Goal: Communication & Community: Answer question/provide support

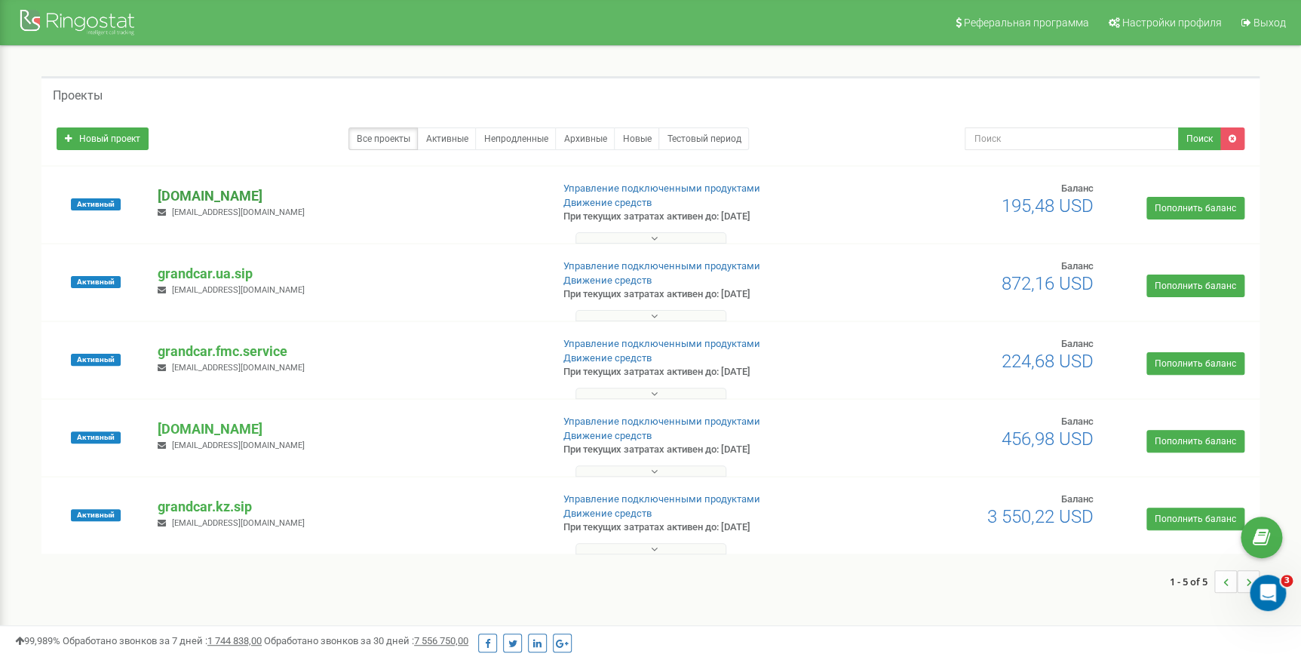
click at [245, 195] on p "[DOMAIN_NAME]" at bounding box center [348, 196] width 381 height 20
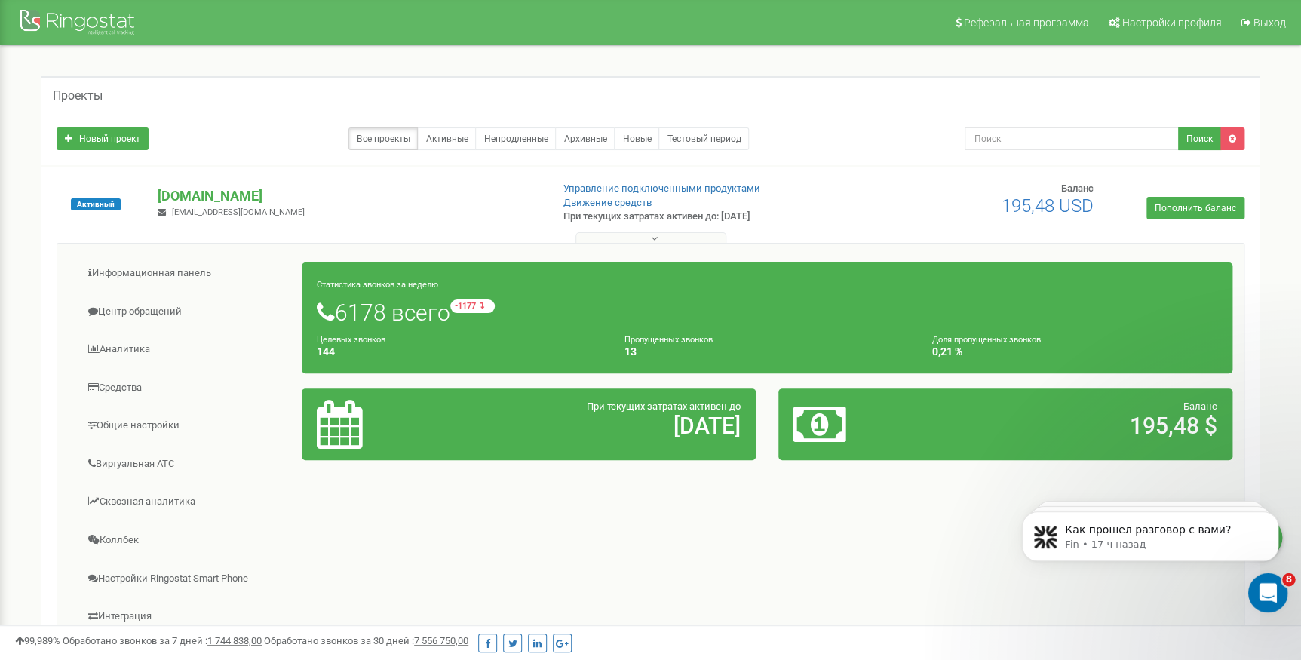
click at [1272, 598] on div "Открыть службу сообщений Intercom" at bounding box center [1266, 591] width 50 height 50
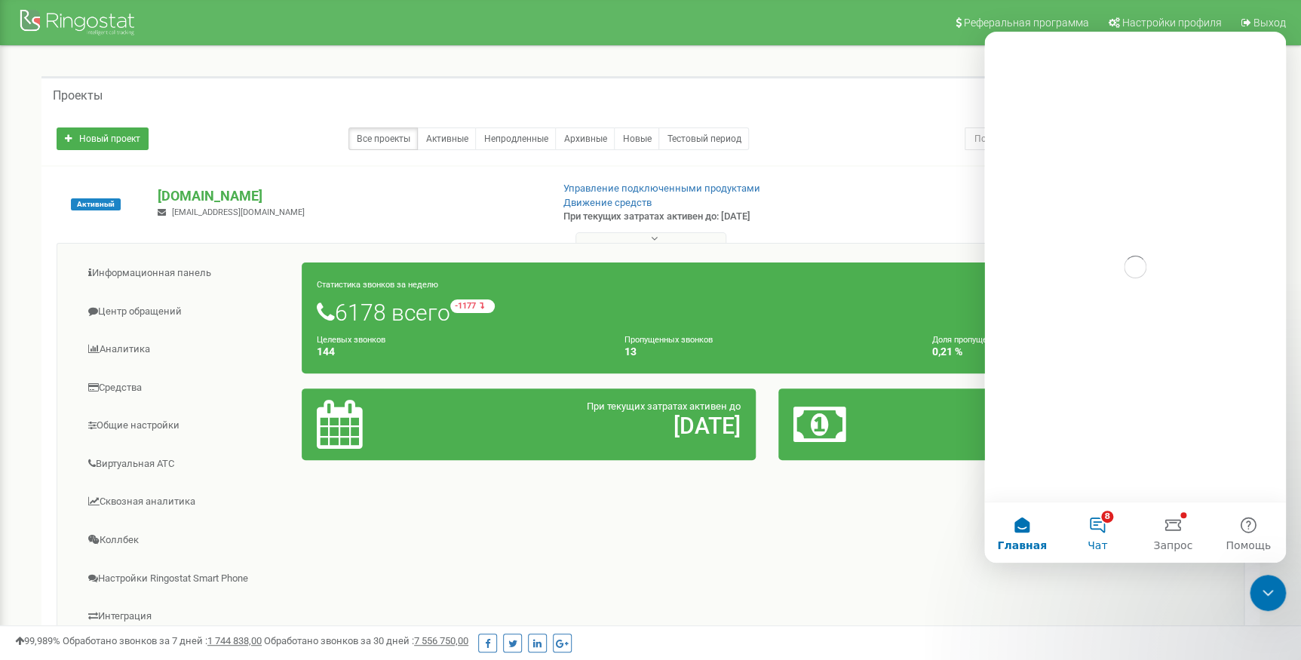
click at [1104, 526] on button "8 Чат" at bounding box center [1096, 532] width 75 height 60
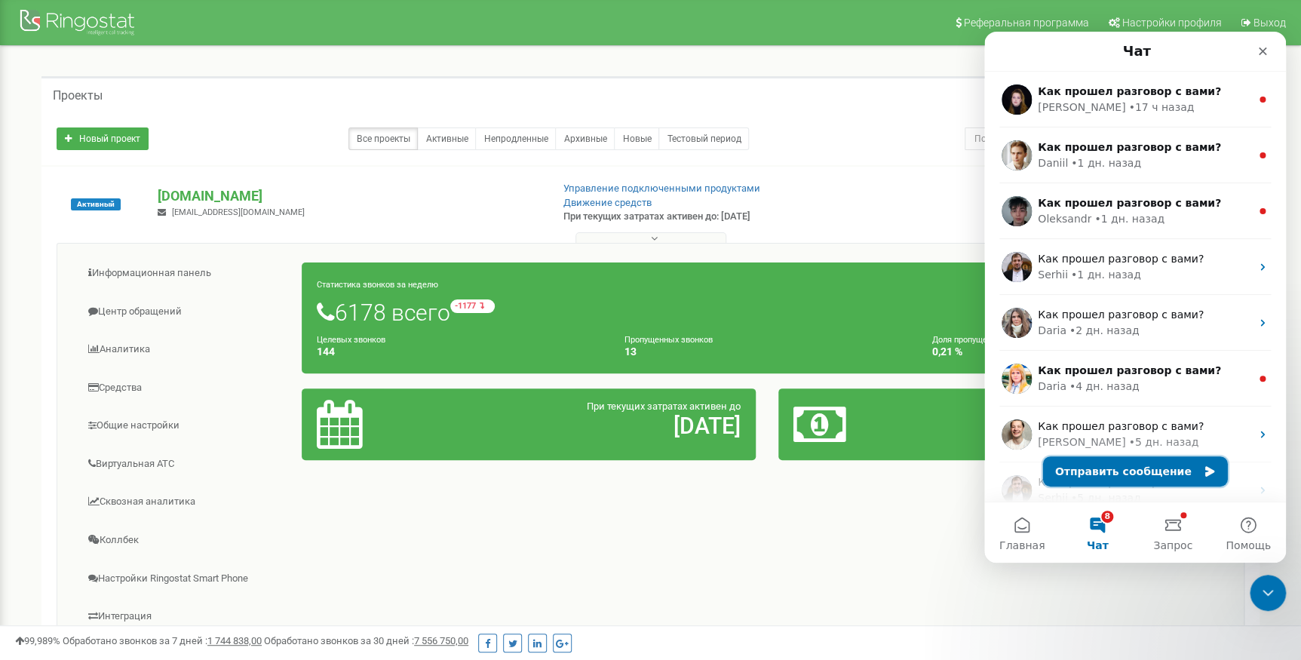
click at [1131, 460] on button "Отправить сообщение" at bounding box center [1135, 471] width 185 height 30
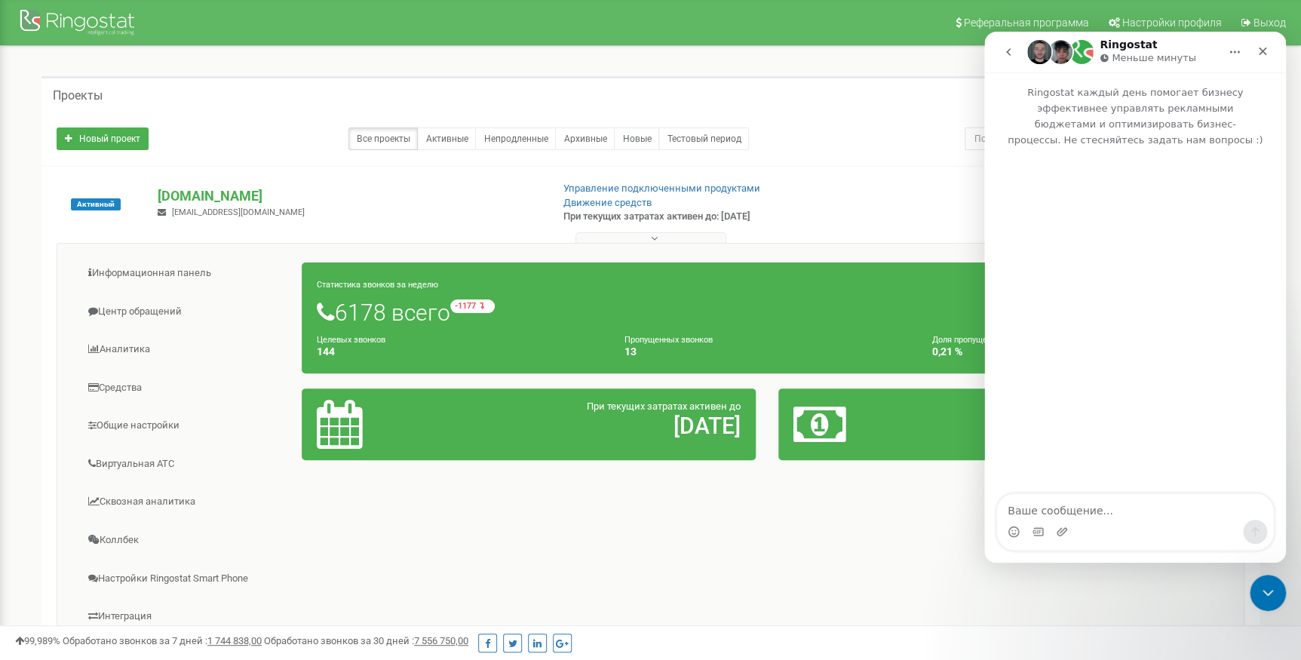
click at [1083, 503] on textarea "Ваше сообщение..." at bounding box center [1135, 507] width 276 height 26
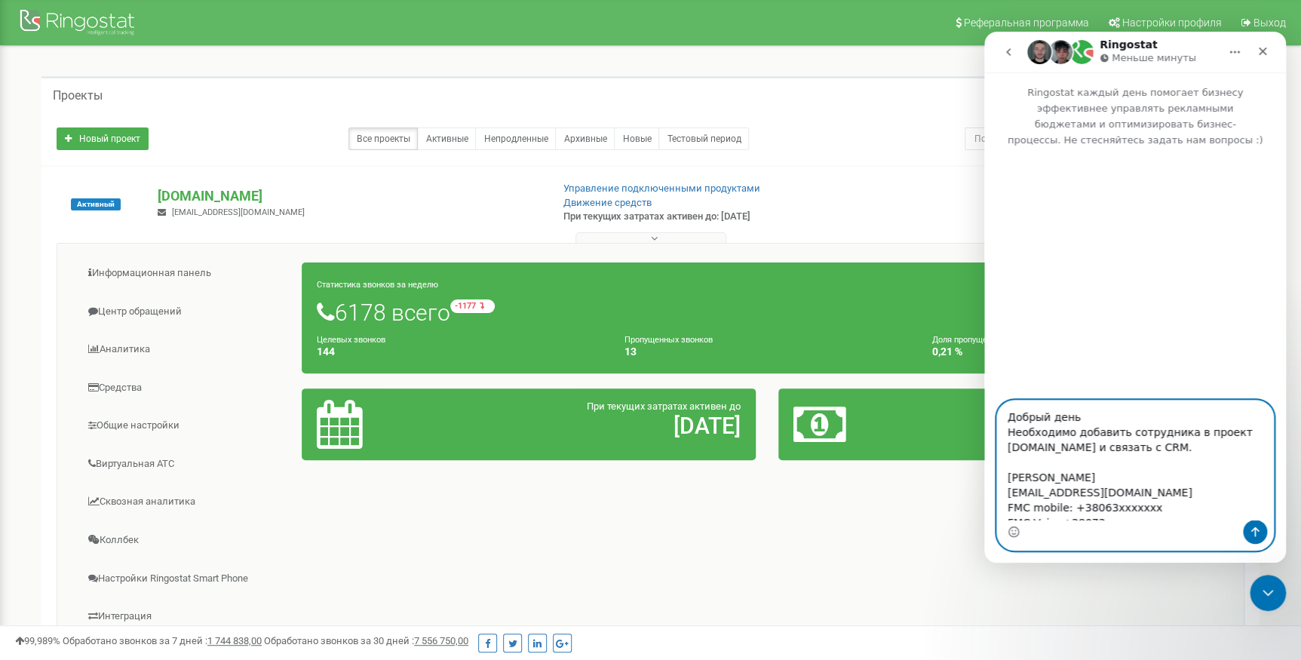
drag, startPoint x: 1117, startPoint y: 492, endPoint x: 1006, endPoint y: 492, distance: 111.6
click at [1006, 492] on textarea "Добрый день Необходимо добавить сотрудника в проект grandcar.fmc.com и связать …" at bounding box center [1135, 459] width 276 height 119
paste textarea "ingvarrius@g"
drag, startPoint x: 1079, startPoint y: 474, endPoint x: 1004, endPoint y: 473, distance: 75.4
click at [1004, 473] on textarea "Добрый день Необходимо добавить сотрудника в проект grandcar.fmc.com и связать …" at bounding box center [1135, 459] width 276 height 119
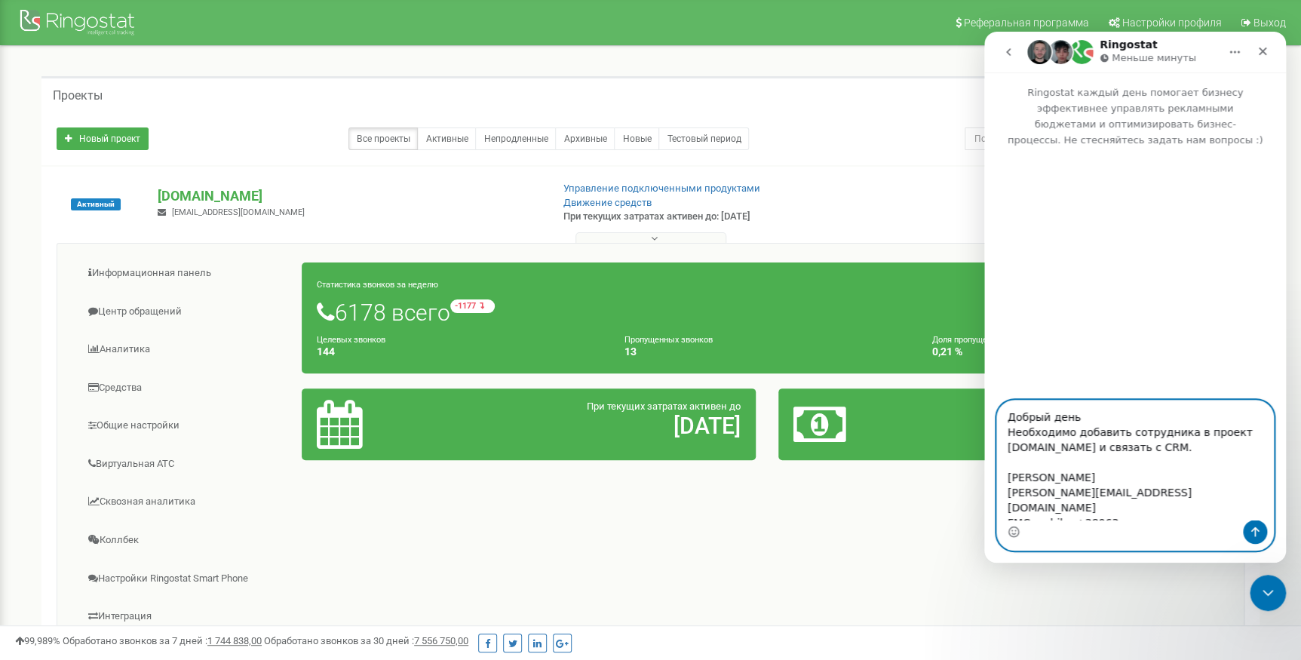
paste textarea "ладієнко Ігор"
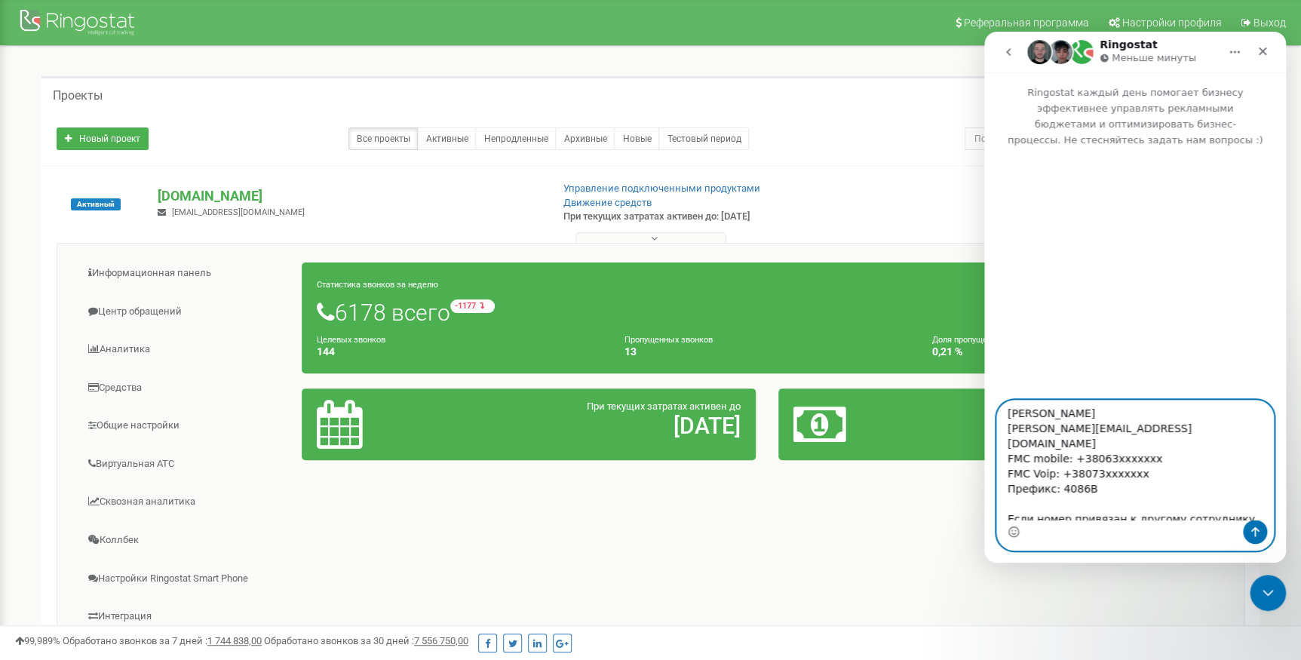
scroll to position [68, 0]
drag, startPoint x: 1144, startPoint y: 440, endPoint x: 1075, endPoint y: 438, distance: 68.6
click at [1075, 438] on textarea "Добрый день Необходимо добавить сотрудника в проект grandcar.fmc.com и связать …" at bounding box center [1135, 459] width 276 height 119
paste textarea "5830945"
drag, startPoint x: 1130, startPoint y: 455, endPoint x: 1066, endPoint y: 453, distance: 63.4
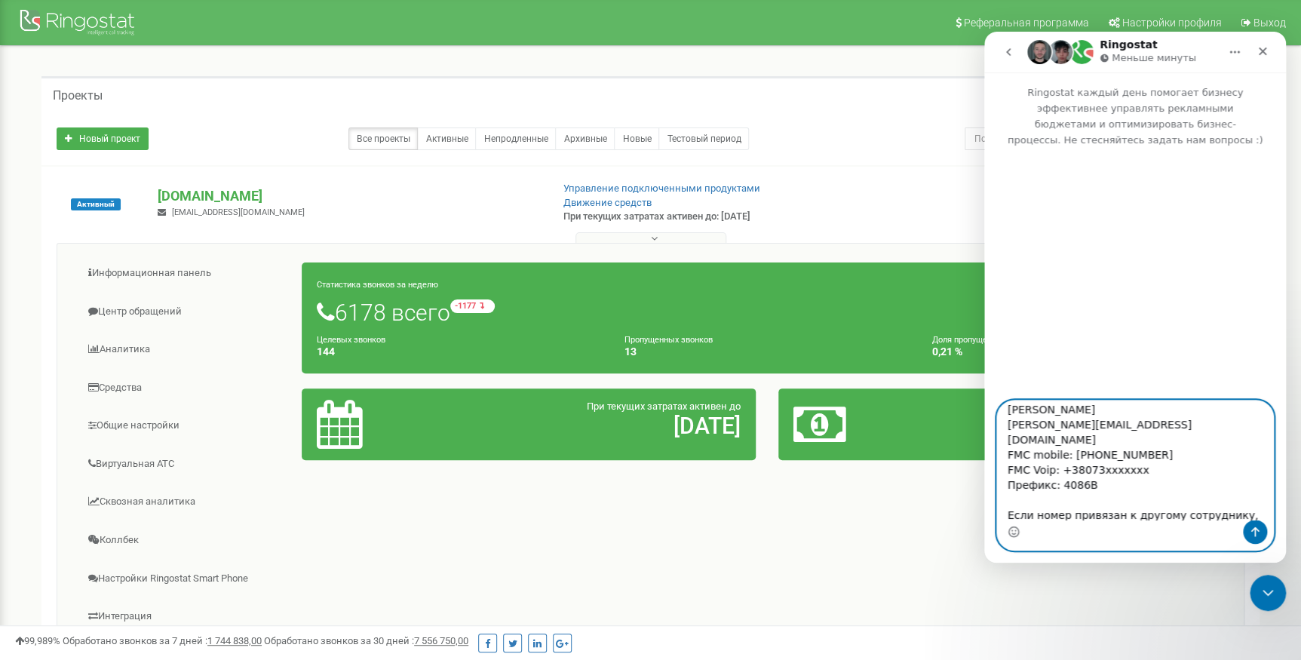
click at [1066, 453] on textarea "Добрый день Необходимо добавить сотрудника в проект grandcar.fmc.com и связать …" at bounding box center [1135, 459] width 276 height 119
paste textarea "1237632"
type textarea "Добрый день Необходимо добавить сотрудника в проект grandcar.fmc.com и связать …"
click at [1253, 531] on icon "Отправить сообщение…" at bounding box center [1255, 532] width 12 height 12
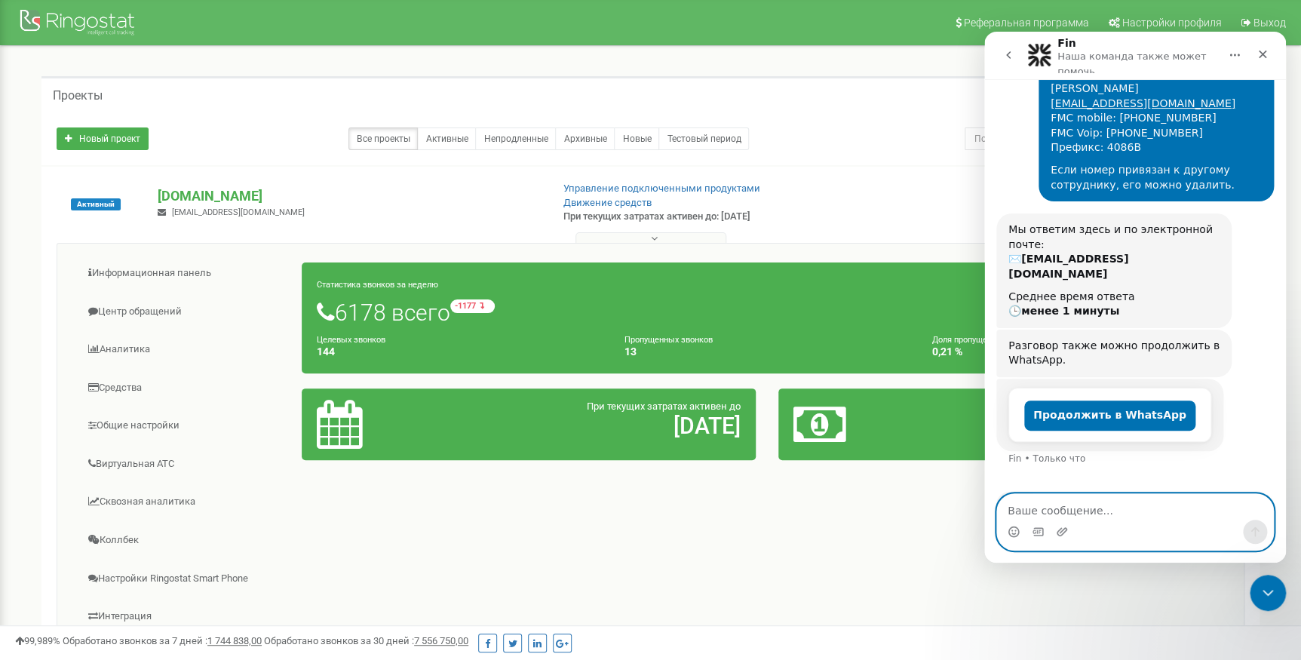
scroll to position [167, 0]
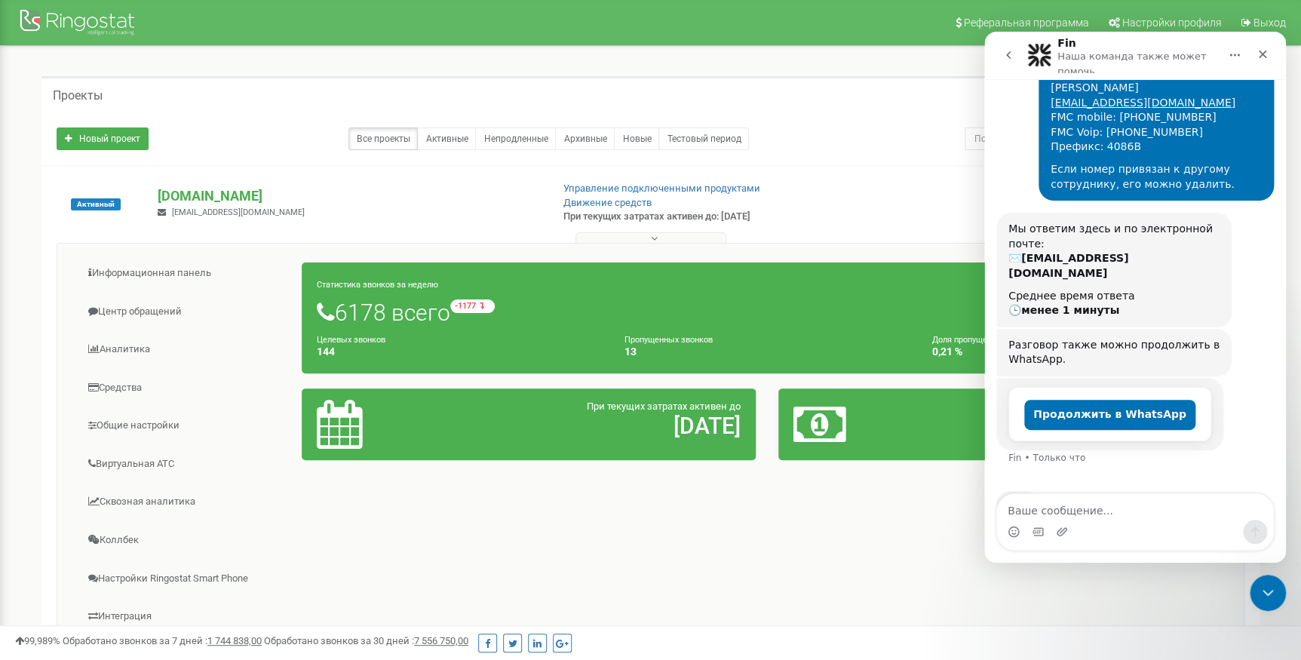
click at [1007, 54] on icon "go back" at bounding box center [1008, 55] width 5 height 8
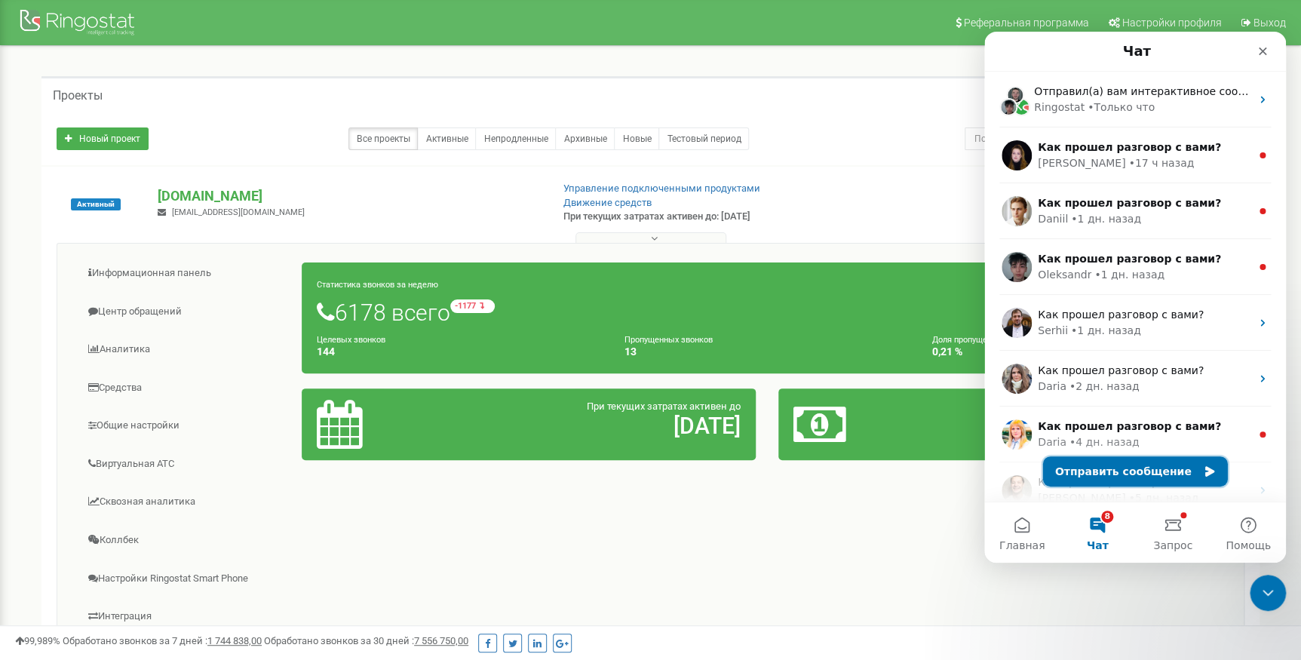
click at [1112, 460] on button "Отправить сообщение" at bounding box center [1135, 471] width 185 height 30
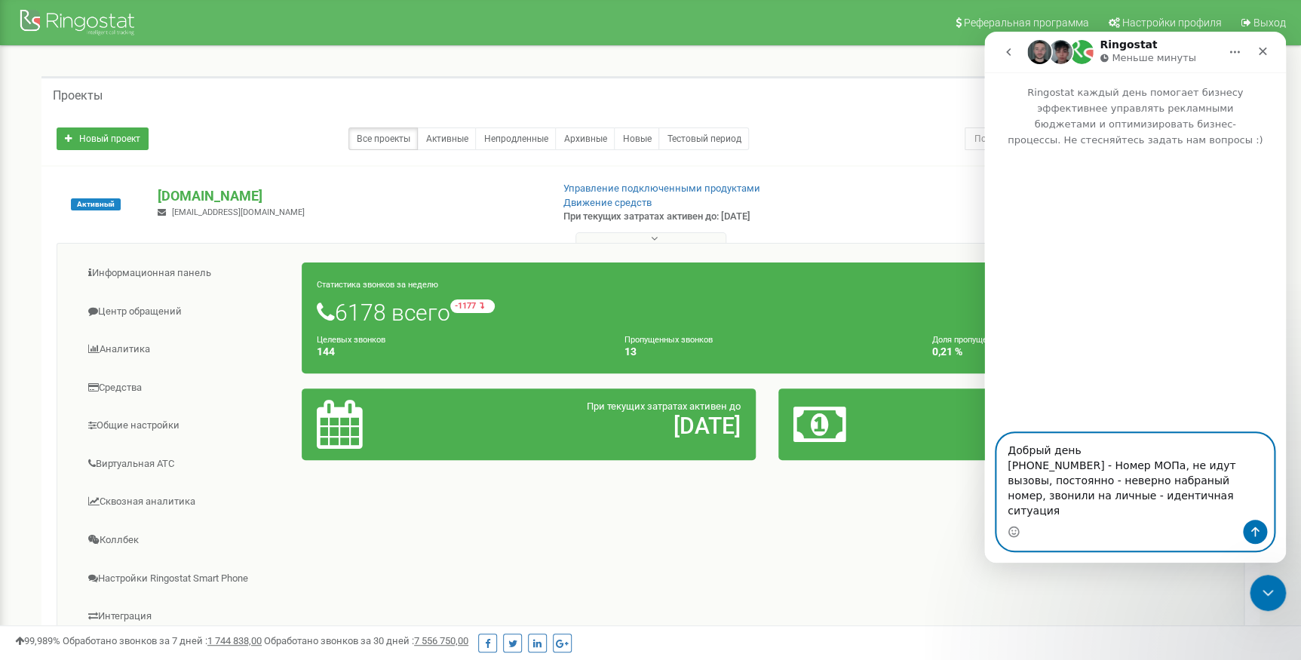
paste textarea "Звіжинський Артем Пример - набор на номер -0993182848"
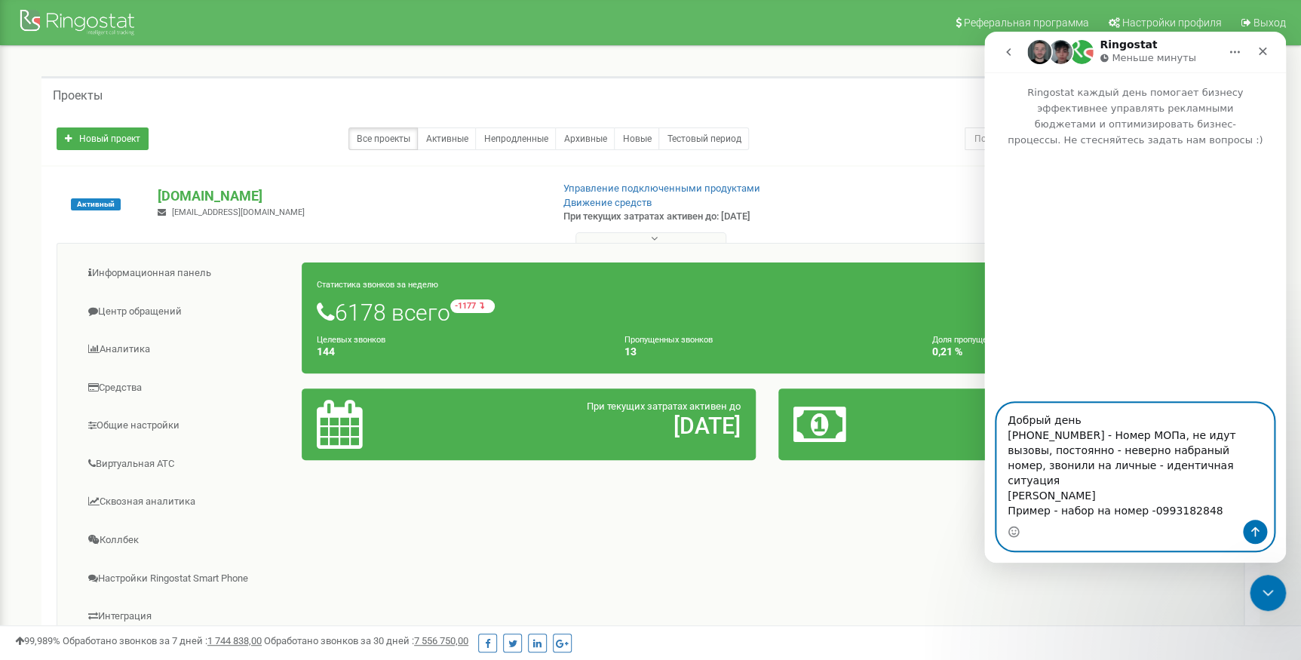
click at [1110, 494] on textarea "Добрый день +380 63 189 79 92 - Номер МОПа, не идут вызовы, постоянно - неверно…" at bounding box center [1135, 461] width 276 height 116
click at [1221, 506] on textarea "Добрый день +380 63 189 79 92 - Номер МОПа, не идут вызовы, постоянно - неверно…" at bounding box center [1135, 461] width 276 height 116
type textarea "Добрый день +380 63 189 79 92 - Номер МОПа, не идут вызовы, постоянно - неверно…"
click at [1255, 528] on icon "Отправить сообщение…" at bounding box center [1255, 532] width 8 height 10
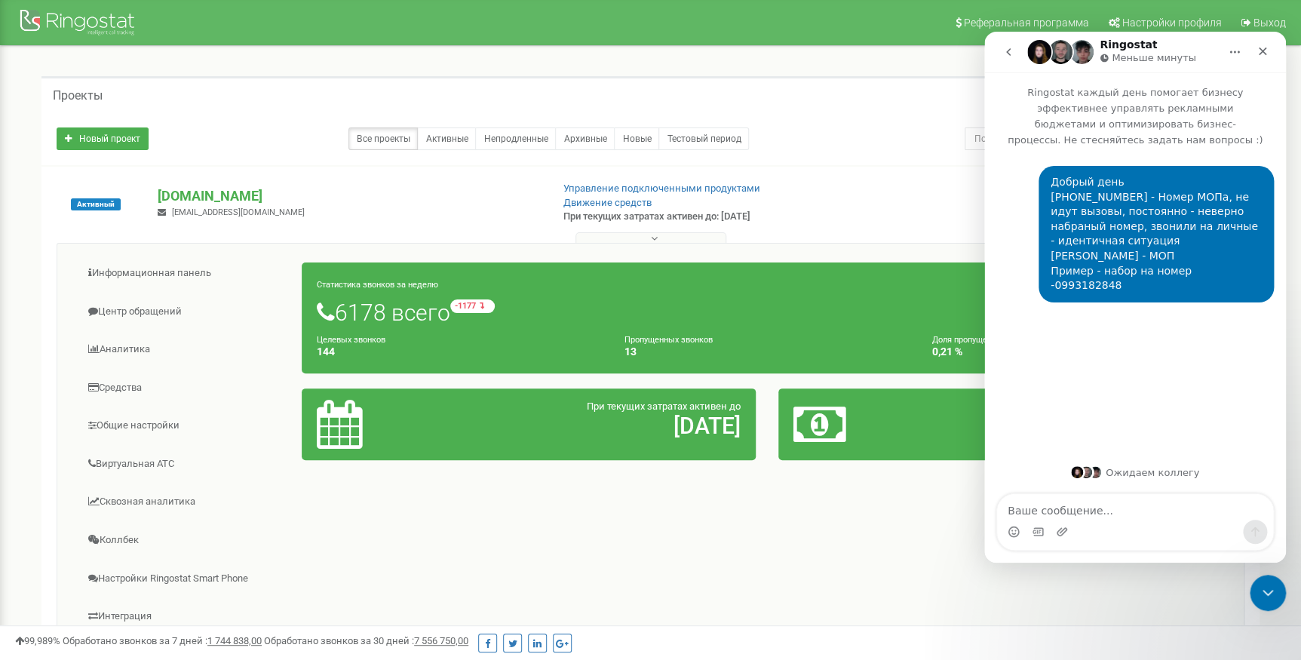
click at [1002, 48] on icon "go back" at bounding box center [1008, 52] width 12 height 12
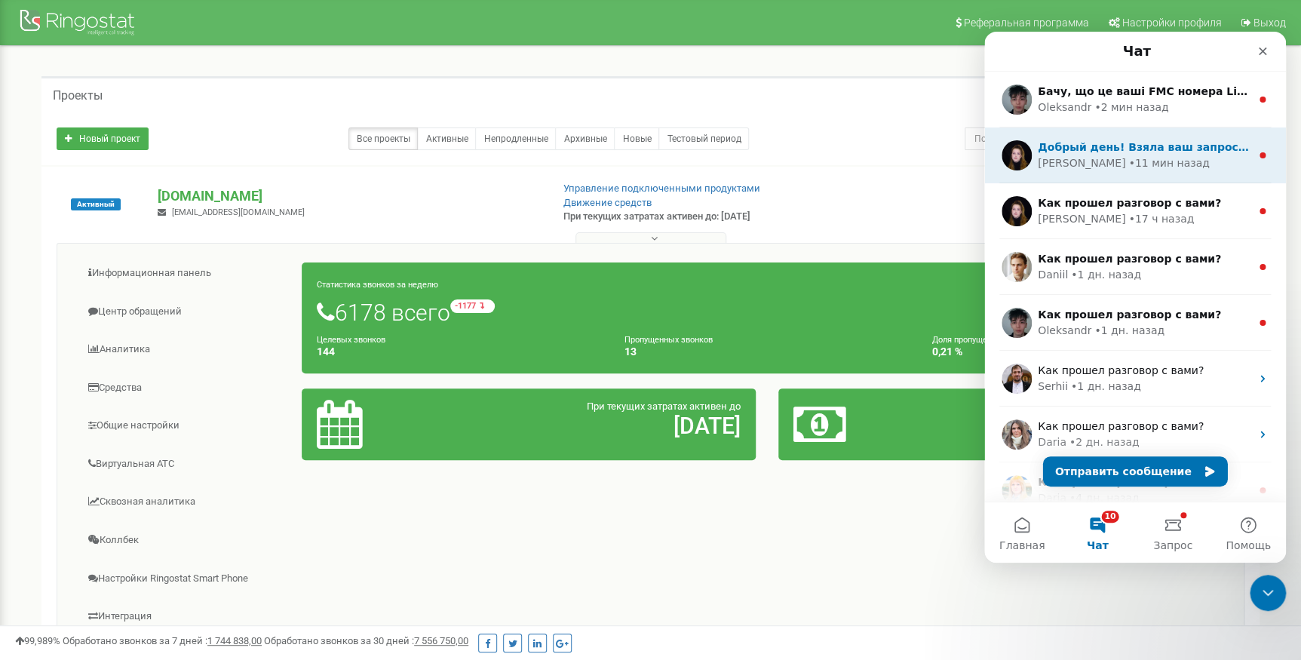
click at [1128, 157] on div "• 11 мин назад" at bounding box center [1168, 163] width 81 height 16
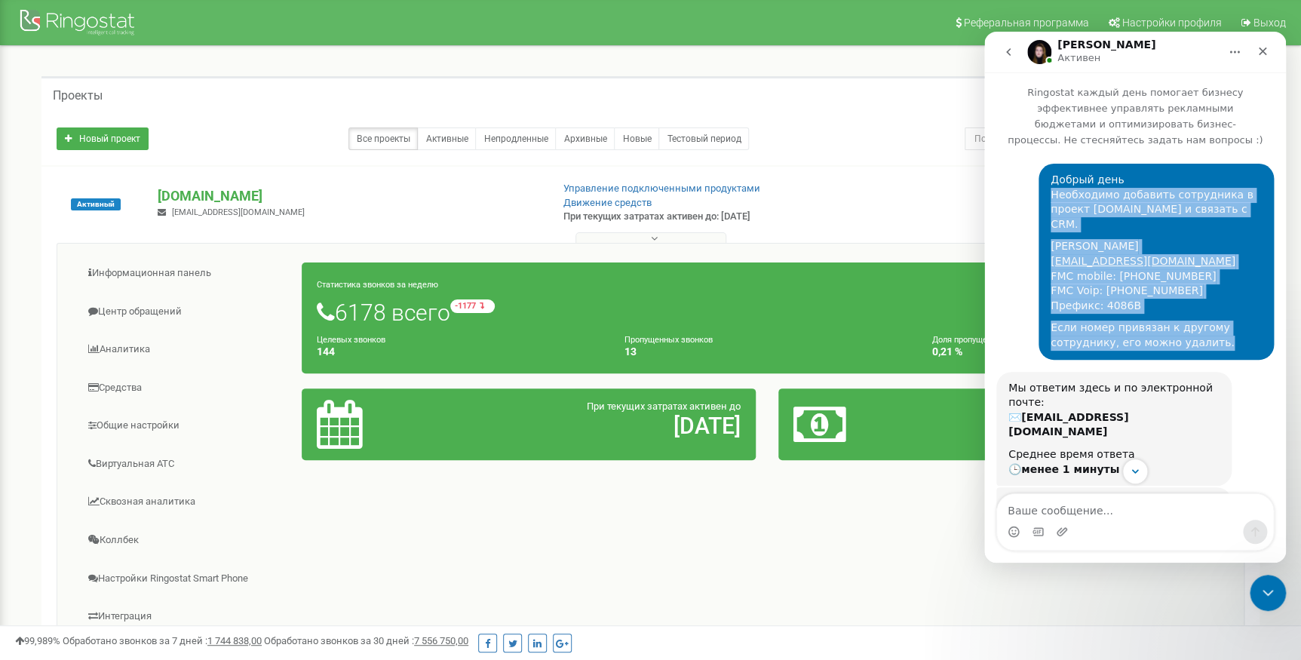
drag, startPoint x: 1209, startPoint y: 314, endPoint x: 1046, endPoint y: 178, distance: 213.1
click at [1050, 178] on div "Добрый день Необходимо добавить сотрудника в проект grandcar.fmc.com и связать …" at bounding box center [1155, 262] width 211 height 178
copy div "Необходимо добавить сотрудника в проект grandcar.fmc.com и связать с CRM. Кладі…"
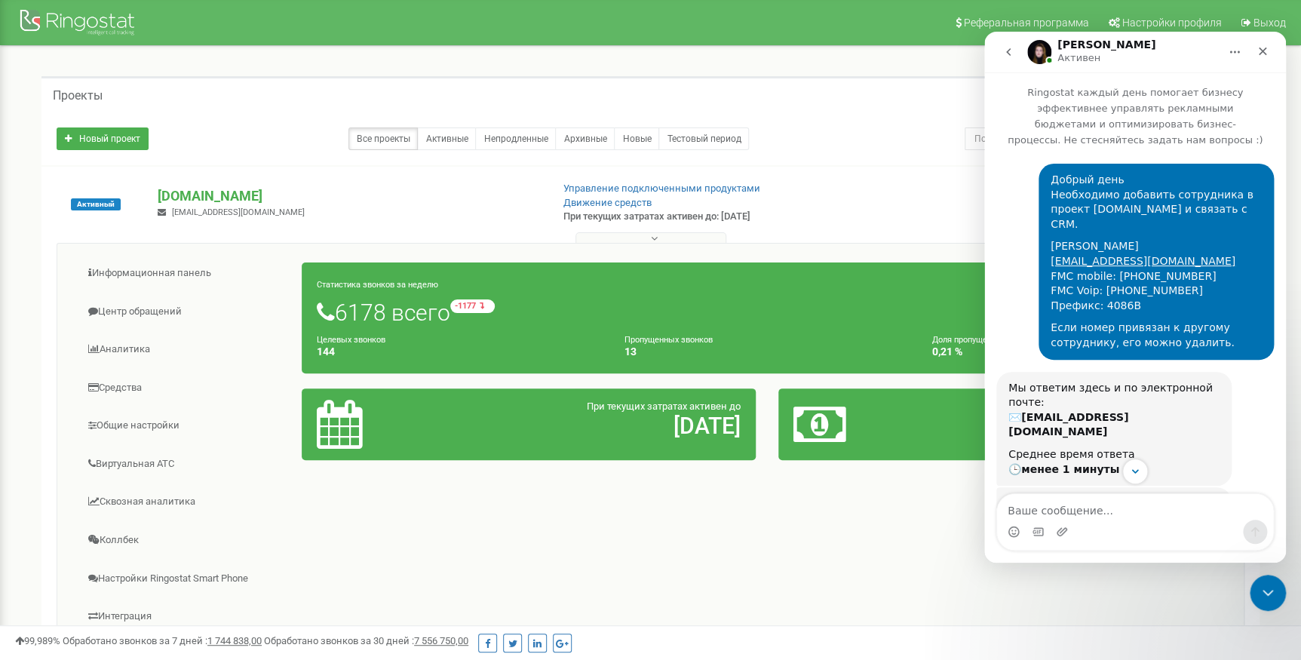
click at [1045, 536] on div "Продолжить в WhatsApp Fin • 12 мин назад" at bounding box center [1109, 572] width 227 height 72
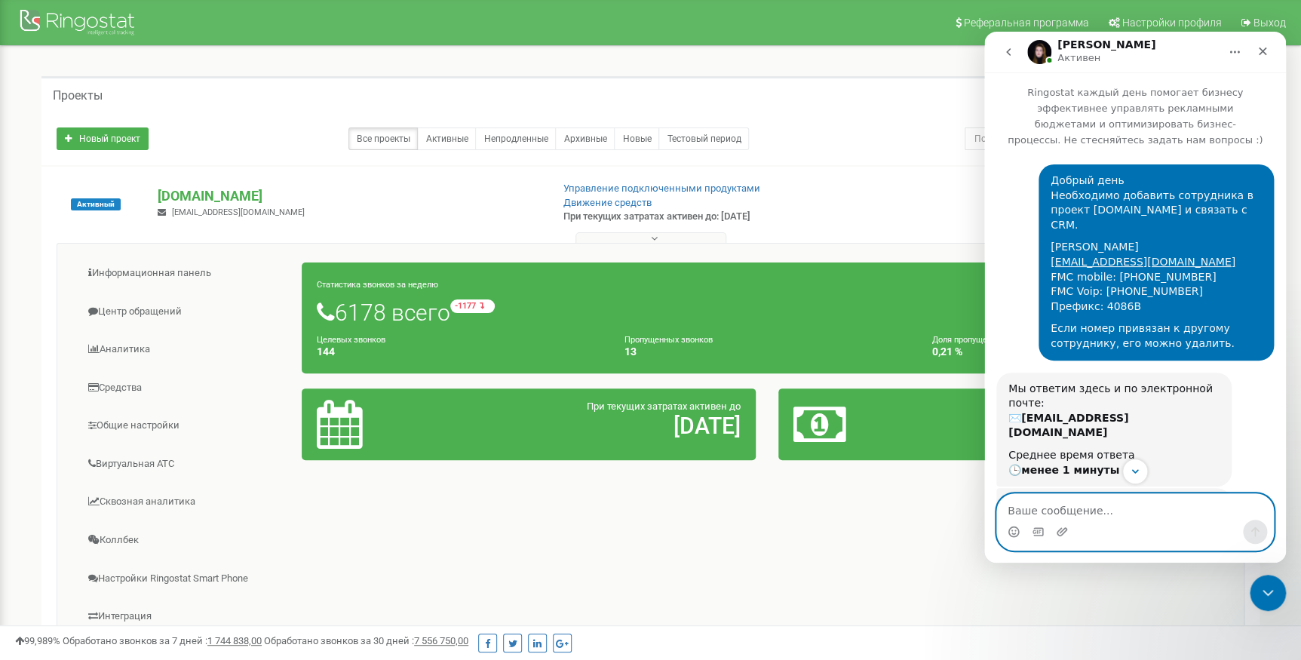
click at [1047, 504] on textarea "Ваше сообщение..." at bounding box center [1135, 507] width 276 height 26
paste textarea "Необходимо добавить сотрудника в проект grandcar.fmc.com и связать с CRM. Кладі…"
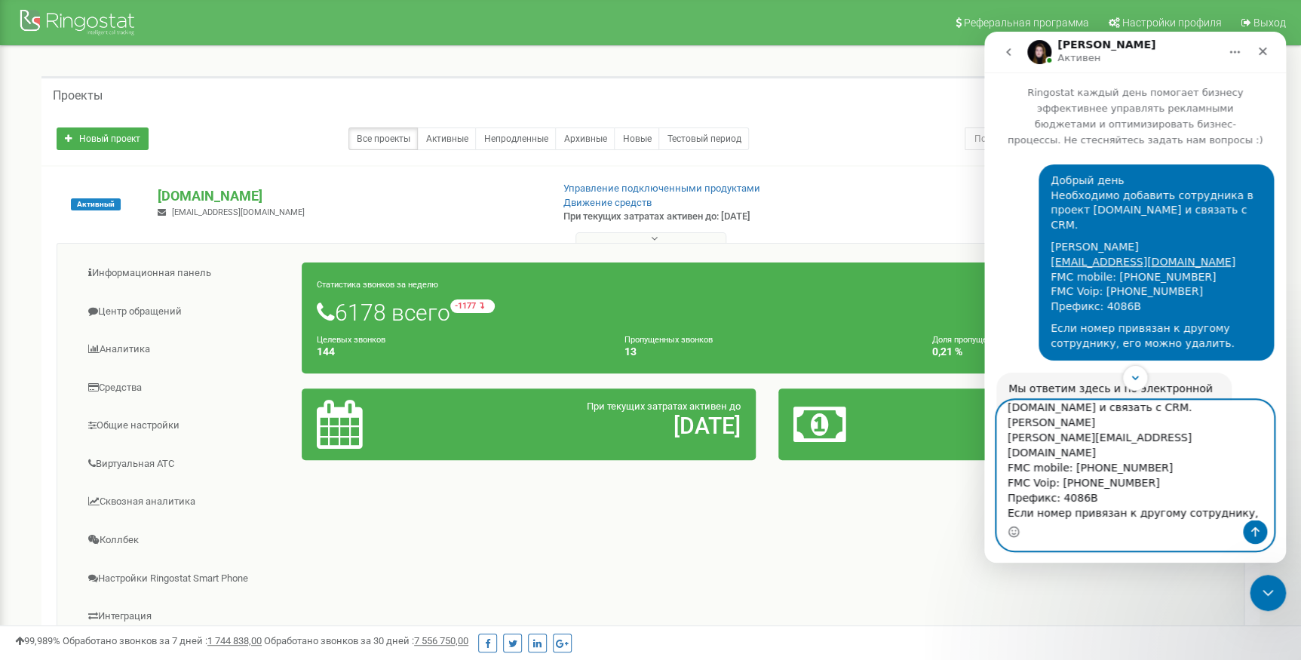
drag, startPoint x: 1085, startPoint y: 422, endPoint x: 1008, endPoint y: 421, distance: 76.9
click at [1008, 421] on textarea "и второй Необходимо добавить сотрудника в проект grandcar.fmc.com и связать с C…" at bounding box center [1135, 459] width 276 height 119
paste textarea "авло Пелещук"
drag, startPoint x: 1142, startPoint y: 451, endPoint x: 1077, endPoint y: 455, distance: 65.8
click at [1077, 455] on textarea "и второй Необходимо добавить сотрудника в проект grandcar.fmc.com и связать с C…" at bounding box center [1135, 459] width 276 height 119
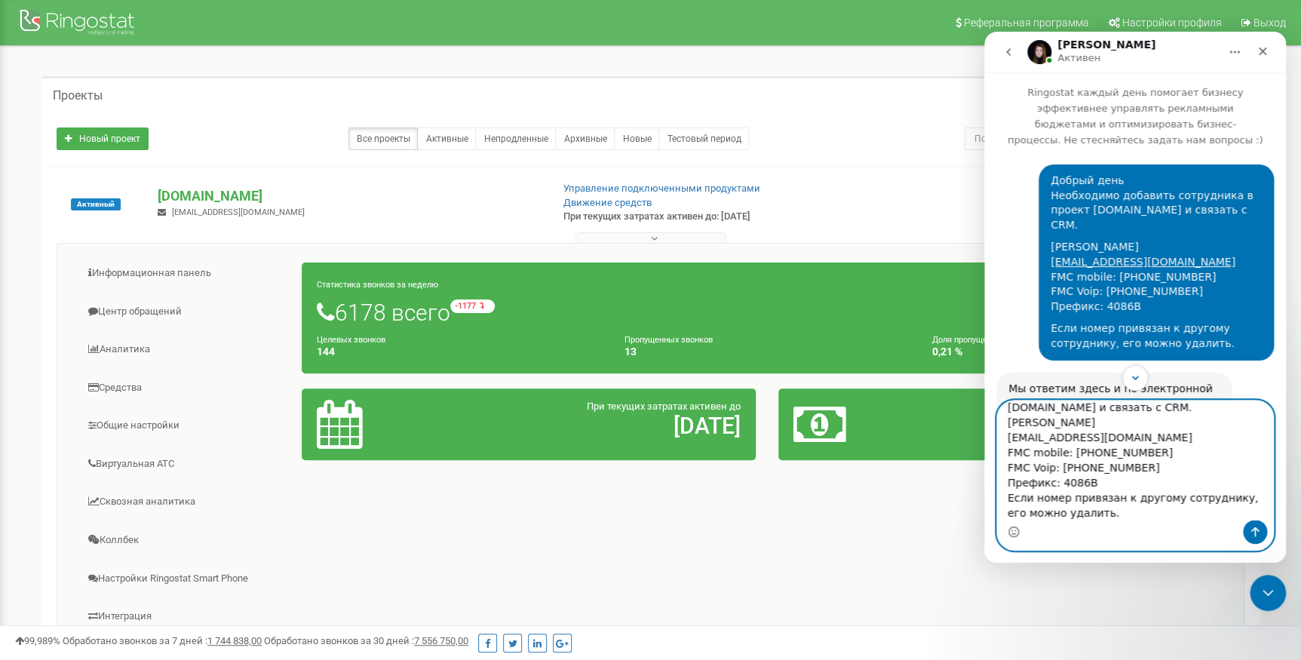
paste textarea "1897900"
drag, startPoint x: 1117, startPoint y: 466, endPoint x: 1063, endPoint y: 466, distance: 54.3
click at [1063, 466] on textarea "и второй Необходимо добавить сотрудника в проект grandcar.fmc.com и связать с C…" at bounding box center [1135, 459] width 276 height 119
paste textarea "5634"
drag, startPoint x: 1114, startPoint y: 437, endPoint x: 1008, endPoint y: 440, distance: 106.4
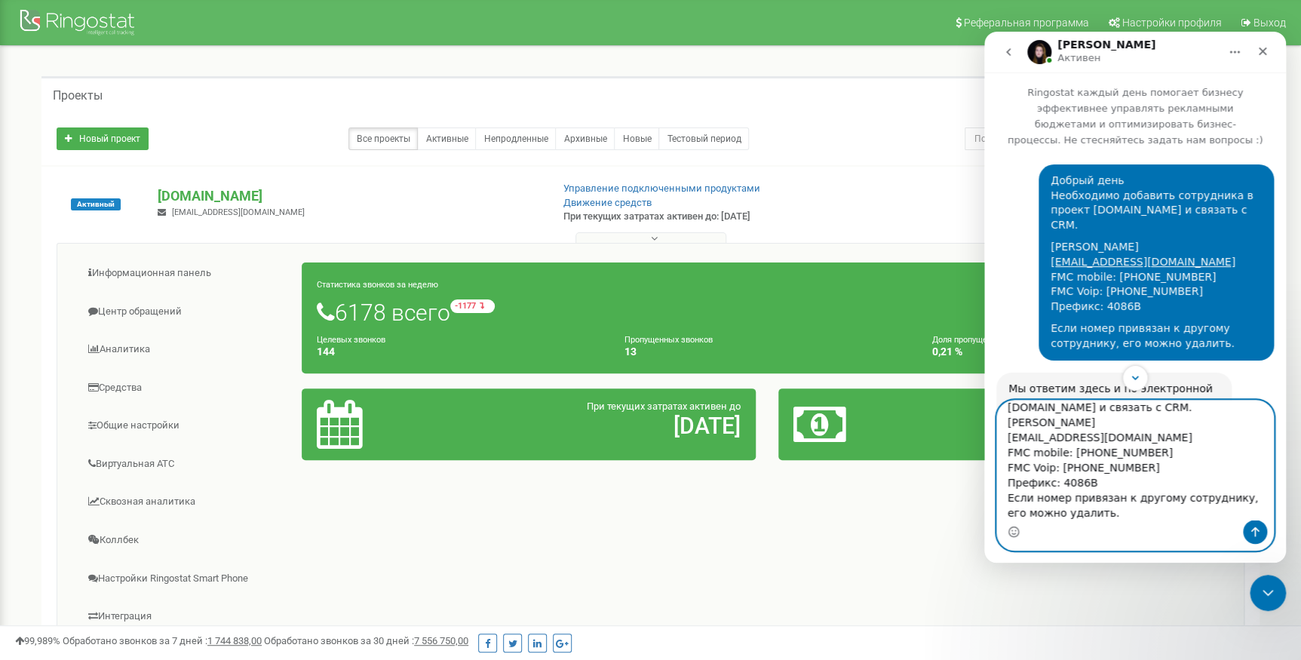
click at [1008, 440] on textarea "и второй Необходимо добавить сотрудника в проект grandcar.fmc.com и связать с C…" at bounding box center [1135, 459] width 276 height 119
paste textarea "pavlopeleschuk@gmail.com"
type textarea "и второй Необходимо добавить сотрудника в проект grandcar.fmc.com и связать с C…"
click at [1250, 529] on icon "Отправить сообщение…" at bounding box center [1255, 532] width 12 height 12
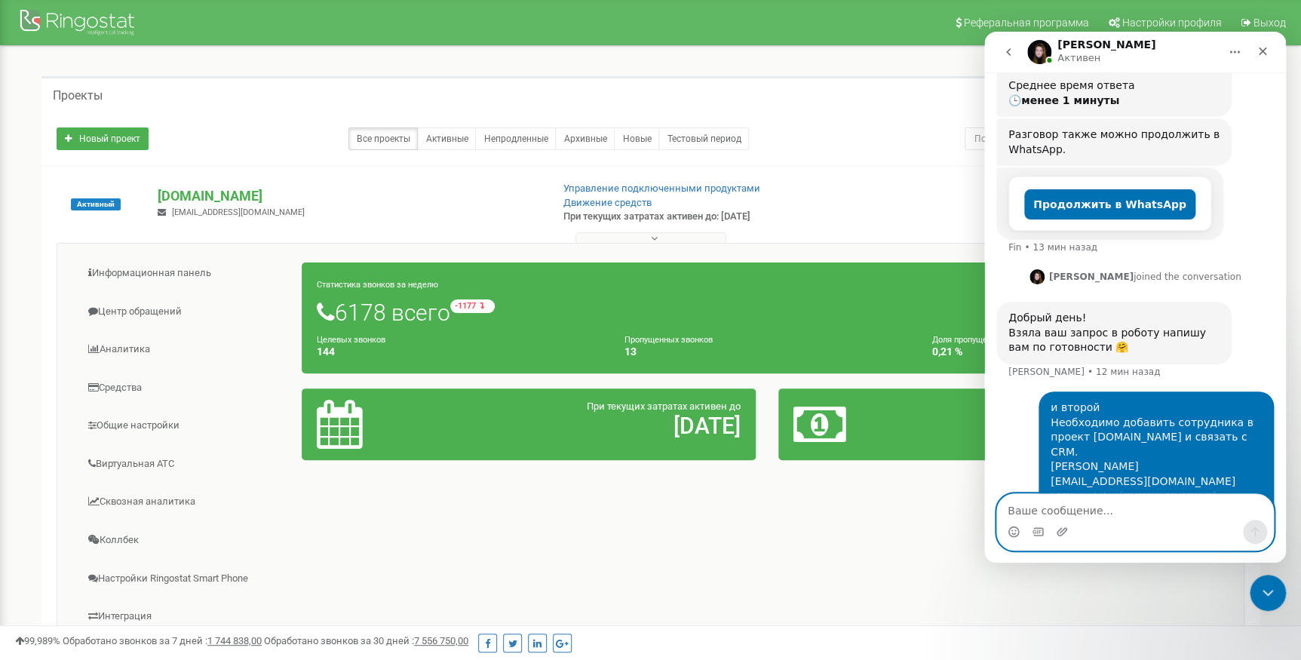
scroll to position [405, 0]
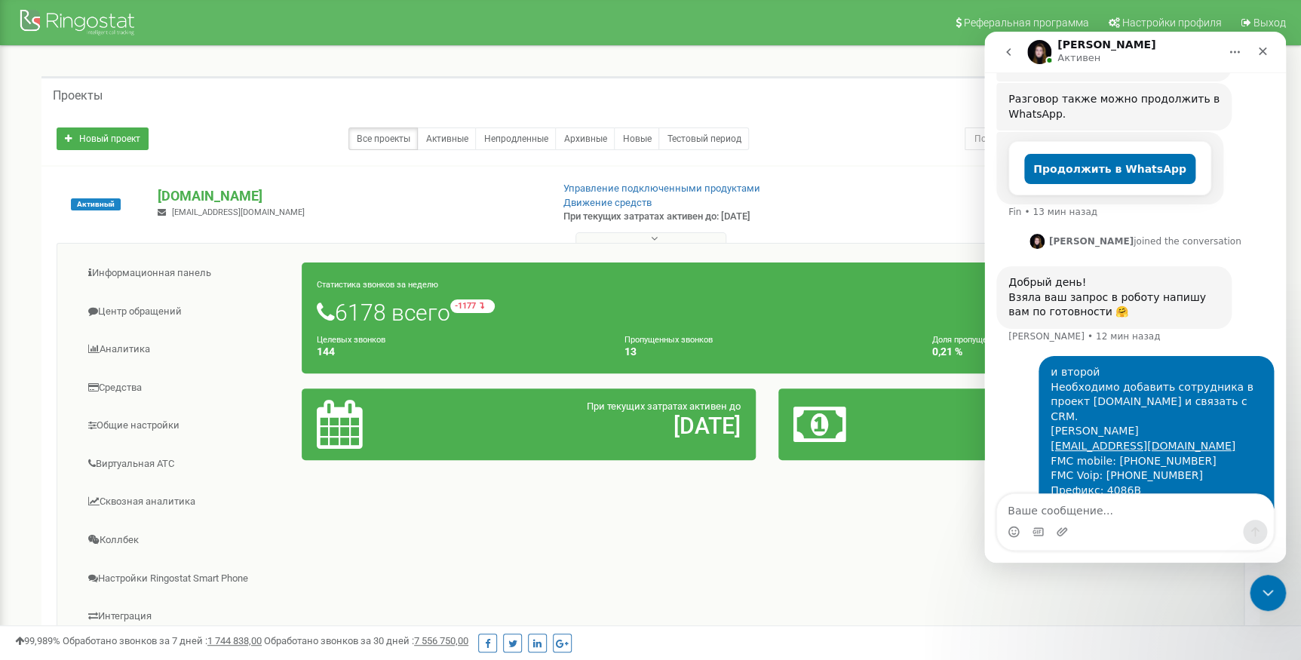
click at [1004, 50] on icon "go back" at bounding box center [1008, 52] width 12 height 12
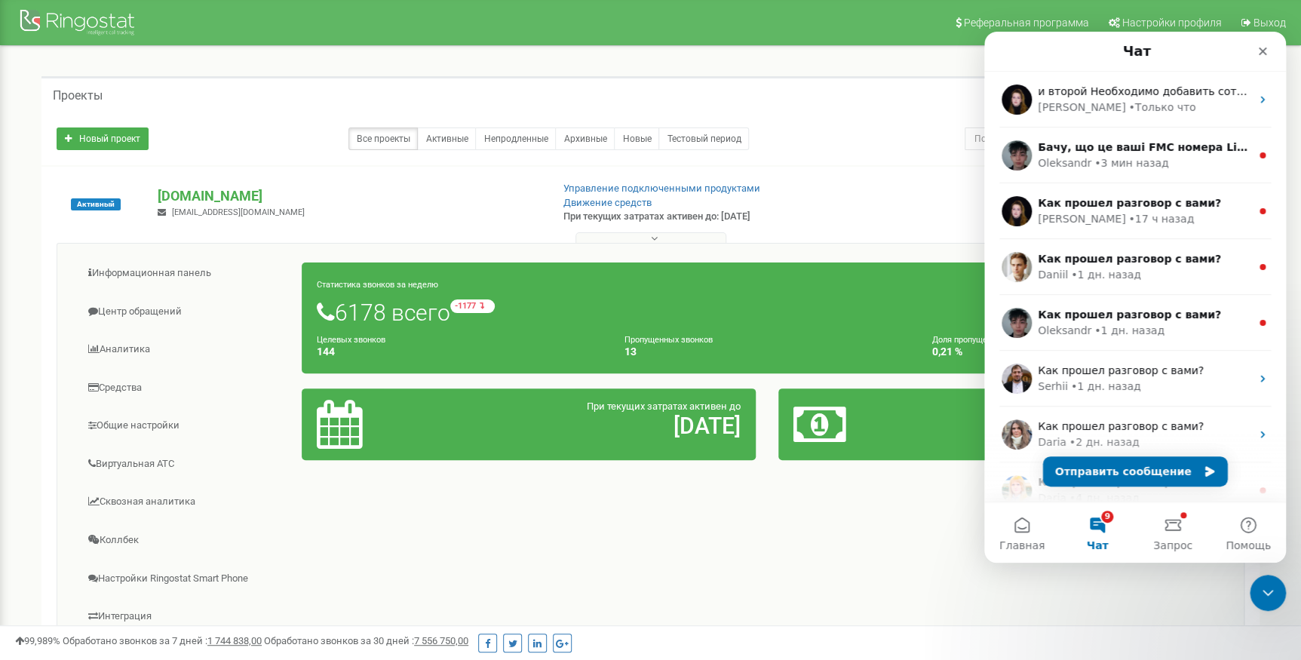
scroll to position [0, 0]
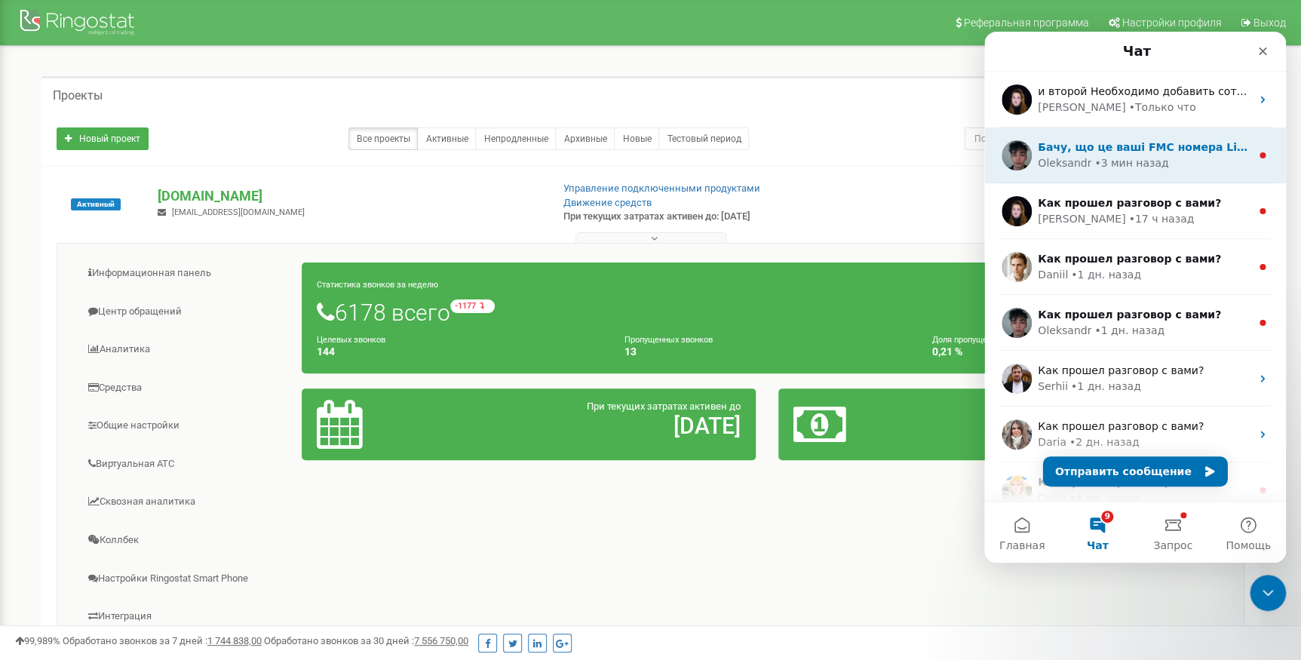
click at [1127, 155] on div "• 3 мин назад" at bounding box center [1131, 163] width 74 height 16
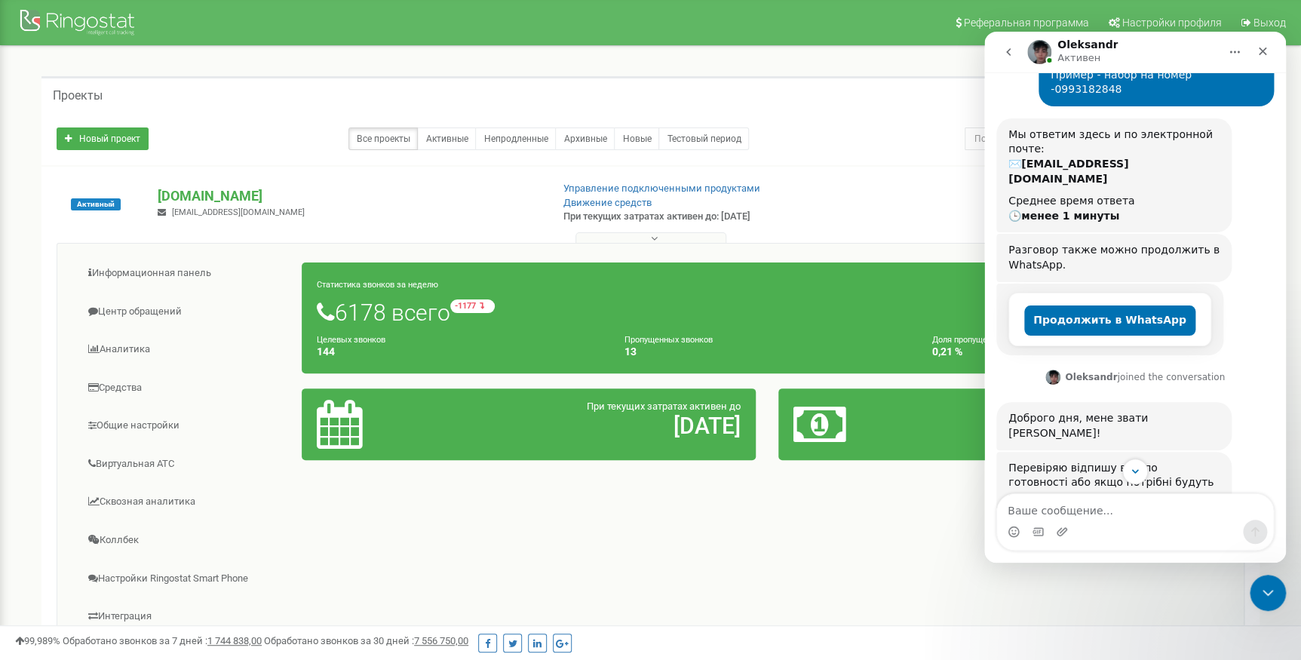
scroll to position [295, 0]
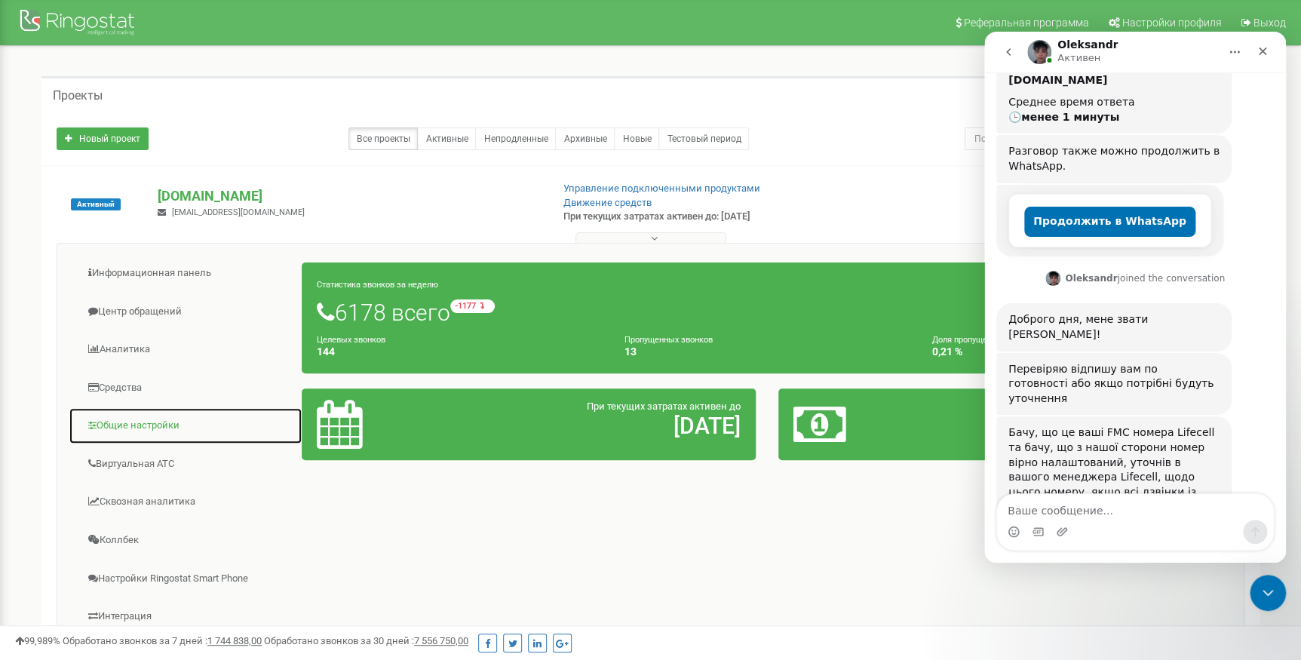
click at [166, 425] on link "Общие настройки" at bounding box center [186, 425] width 234 height 37
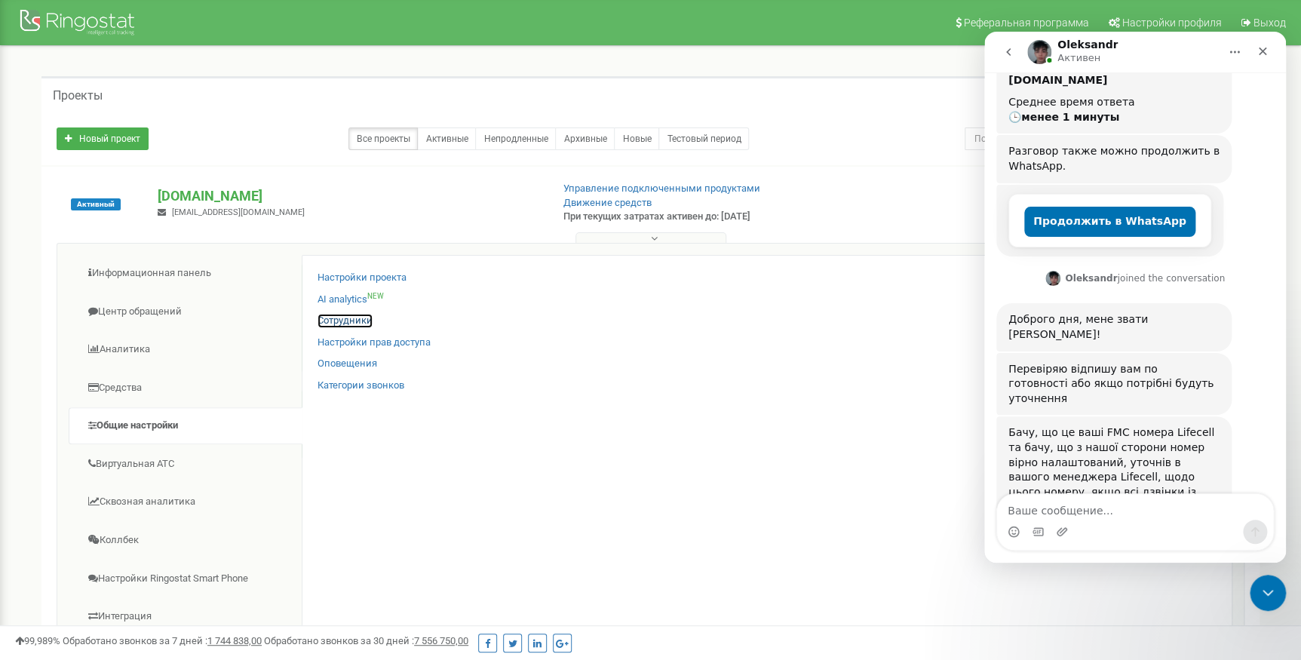
click at [351, 326] on link "Сотрудники" at bounding box center [344, 321] width 55 height 14
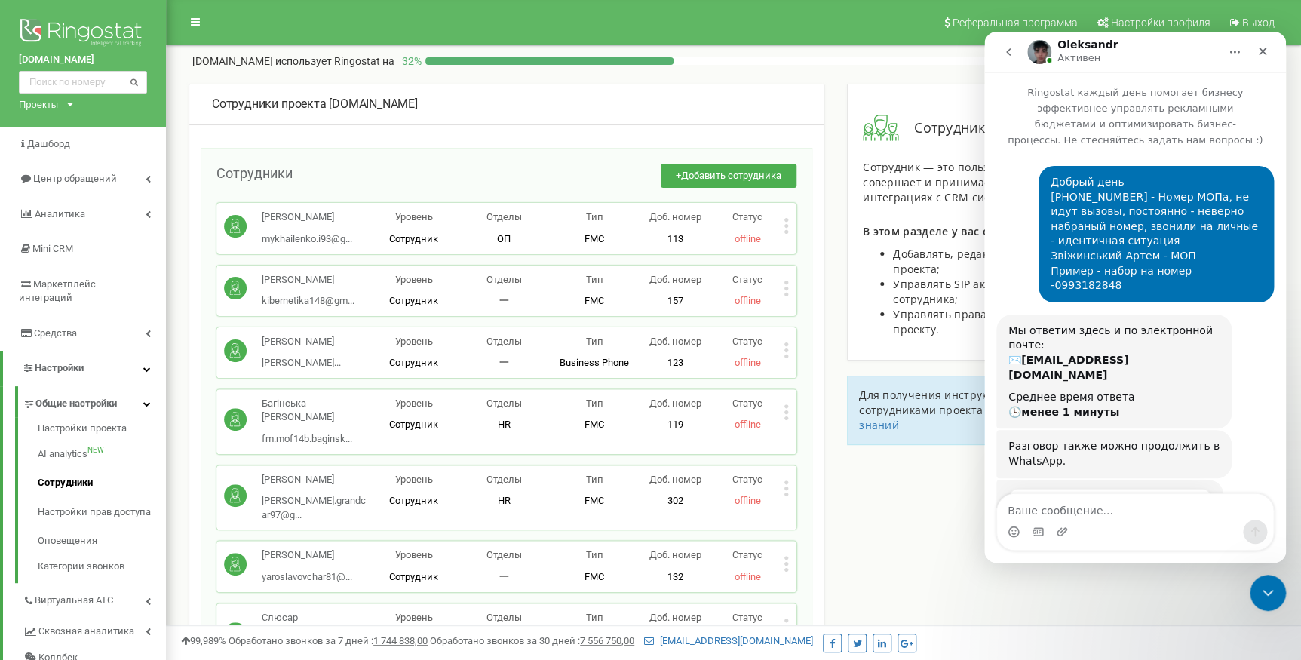
scroll to position [295, 0]
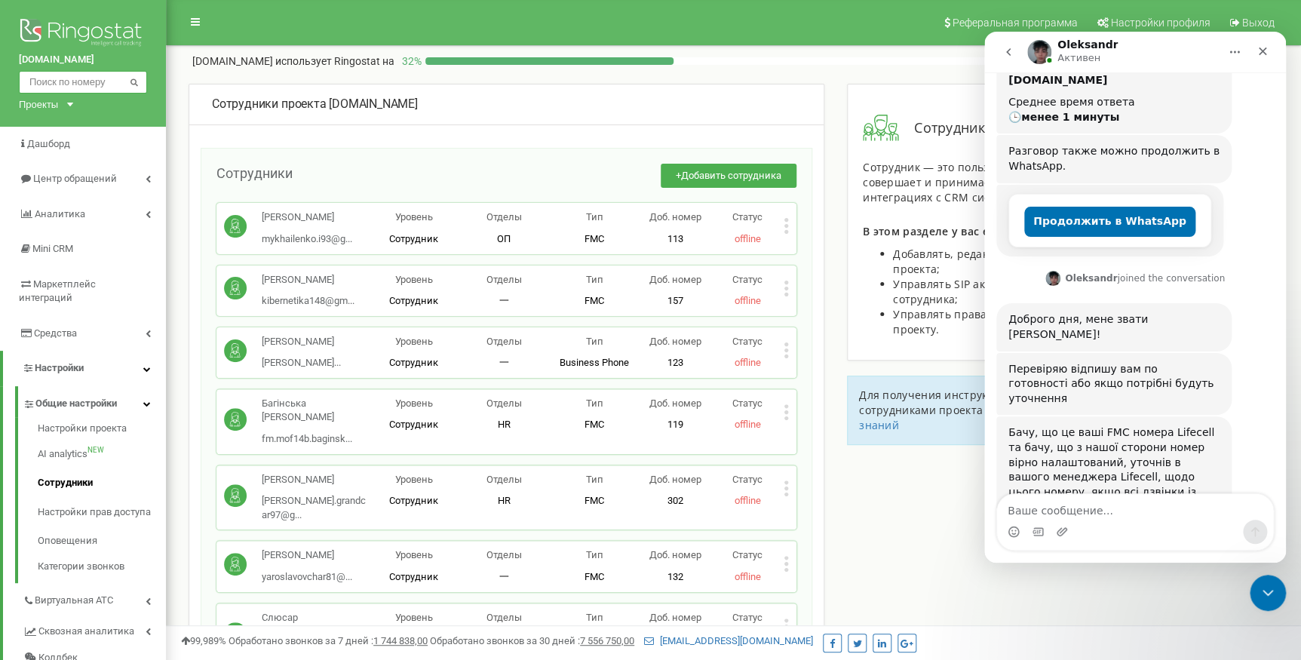
click at [87, 82] on input "text" at bounding box center [83, 82] width 128 height 23
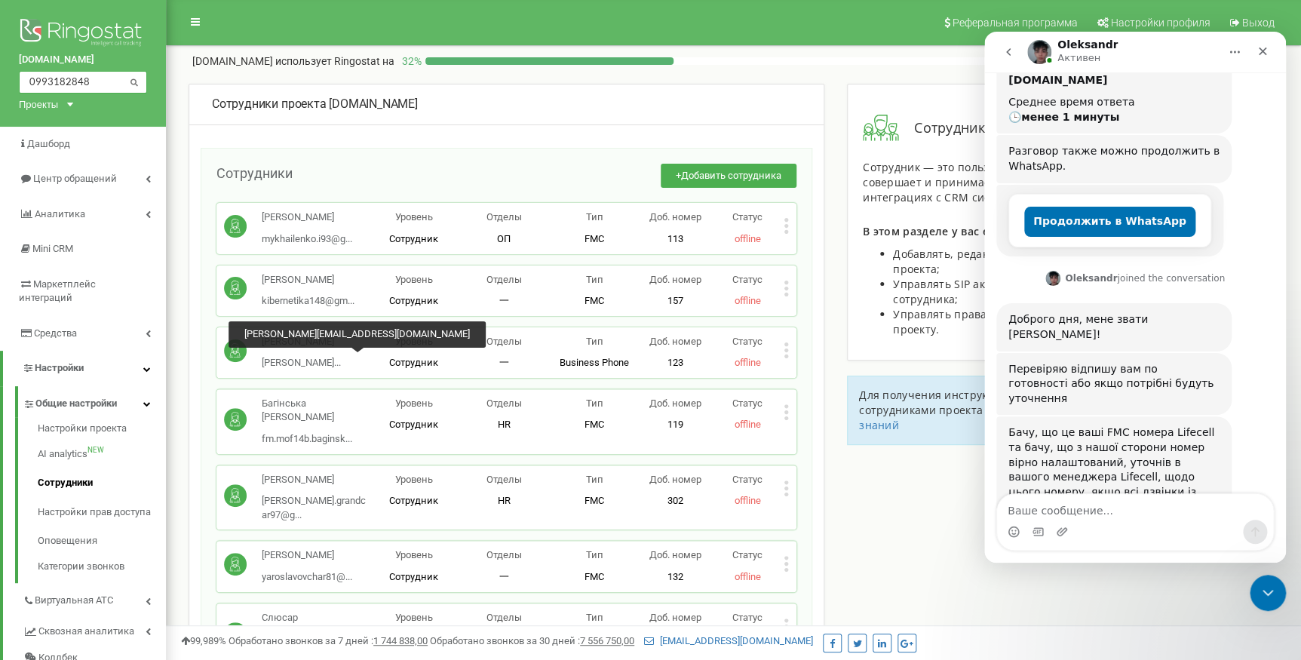
type input "0993182848"
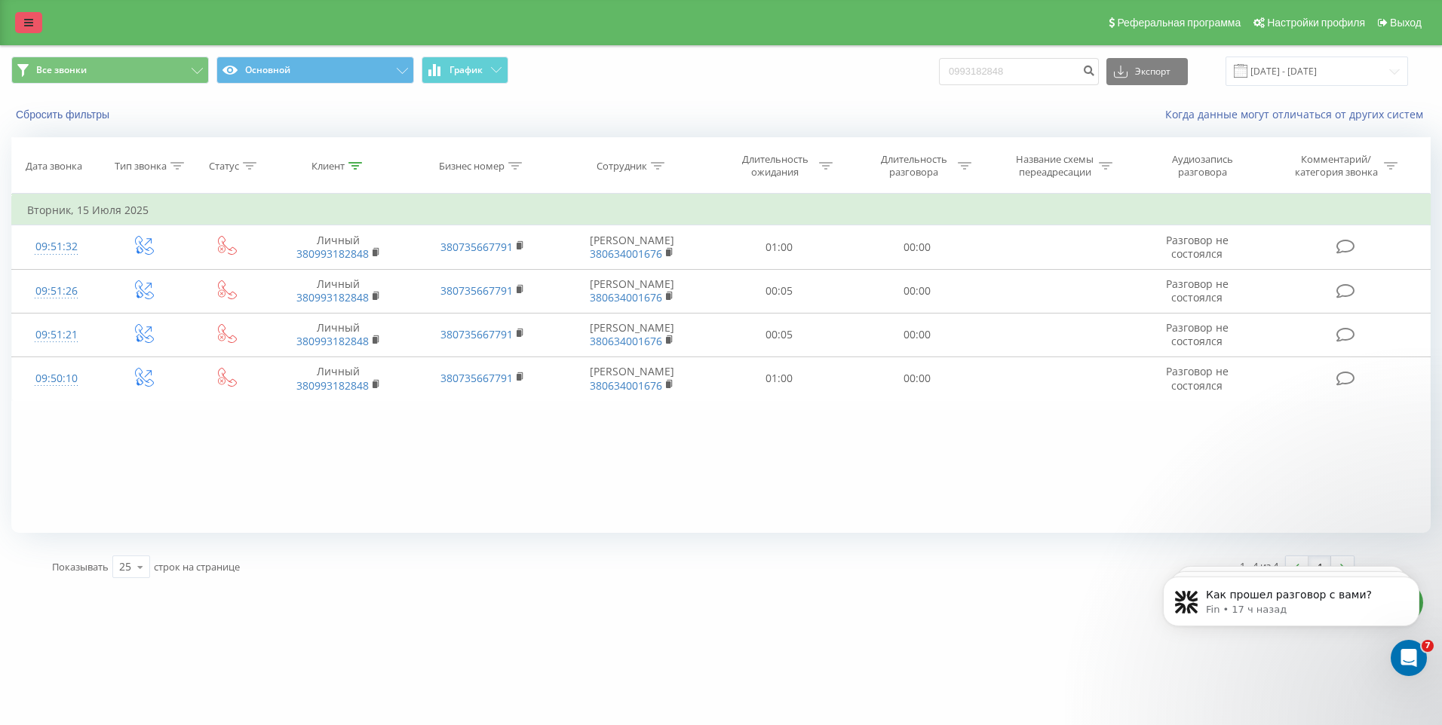
click at [29, 32] on link at bounding box center [28, 22] width 27 height 21
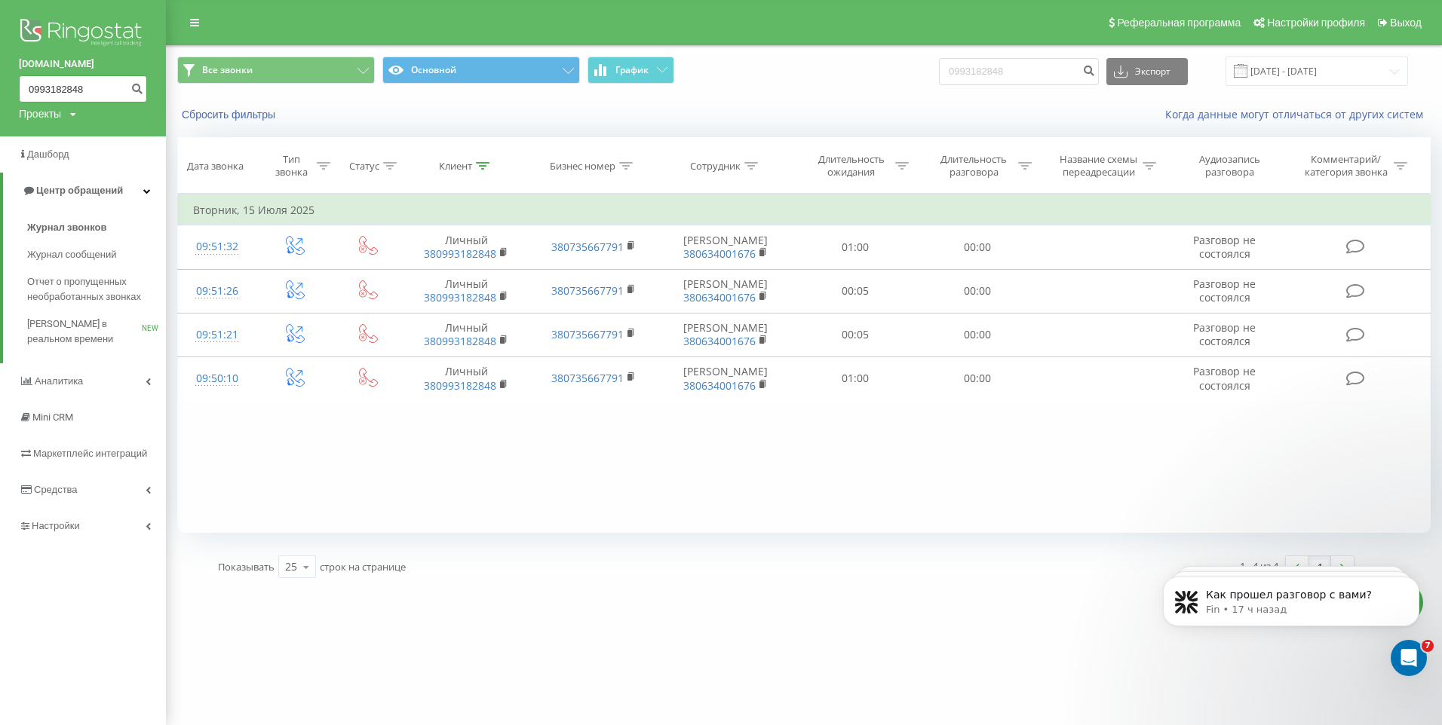
drag, startPoint x: 89, startPoint y: 90, endPoint x: -3, endPoint y: 80, distance: 92.5
click at [0, 80] on html "grandcar.fmc.com 0993182848 Проекты grandcar.kz.sip grandcar.fmc.com grandcar.u…" at bounding box center [721, 362] width 1442 height 725
paste input "380 63 189 79 92"
type input "380 63 189 79 92"
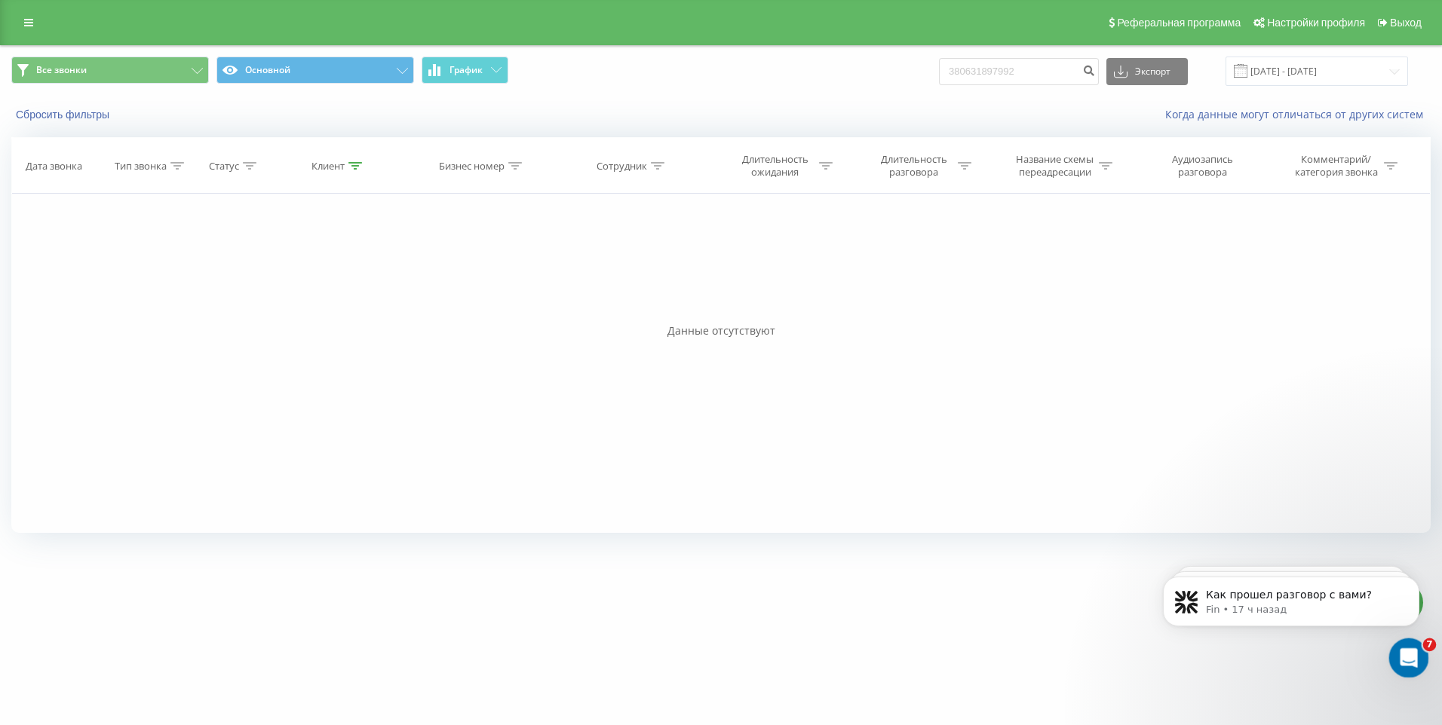
click at [1405, 654] on icon "Открыть службу сообщений Intercom" at bounding box center [1406, 656] width 25 height 25
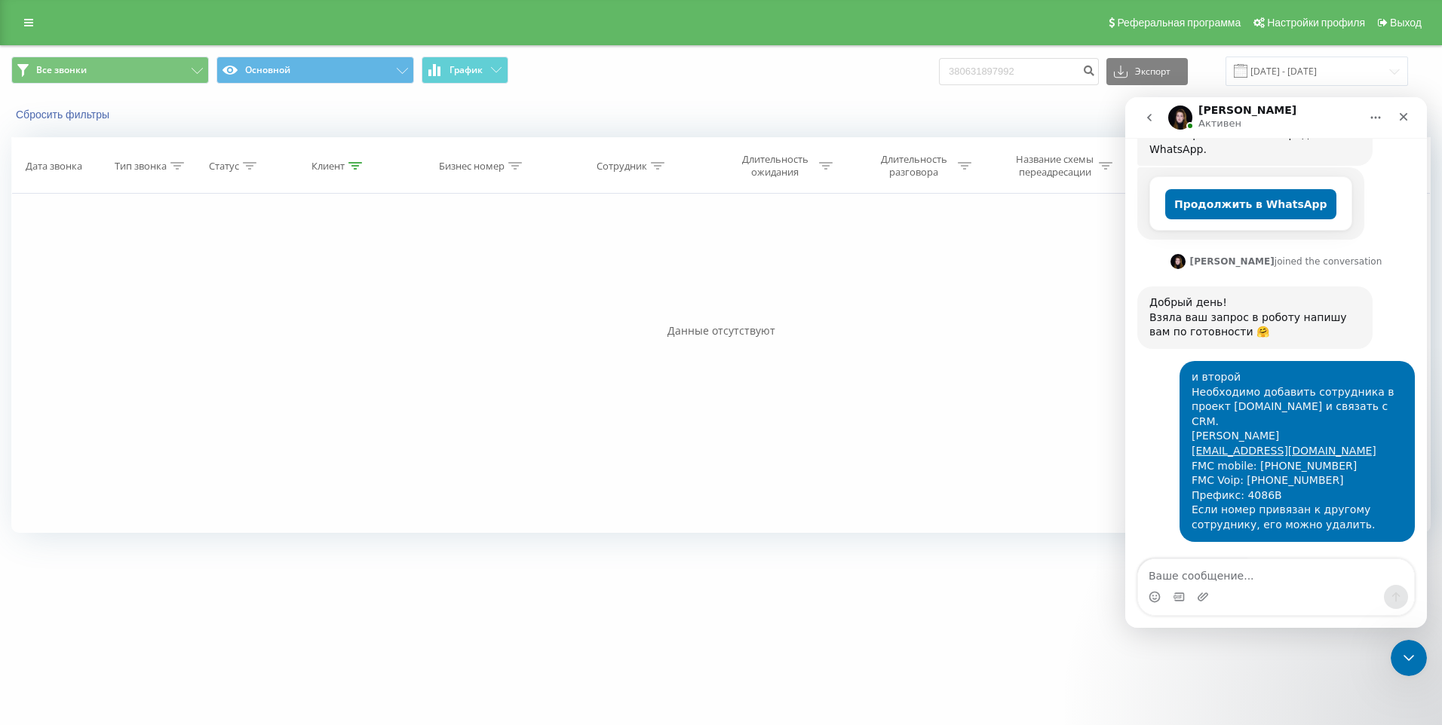
scroll to position [435, 0]
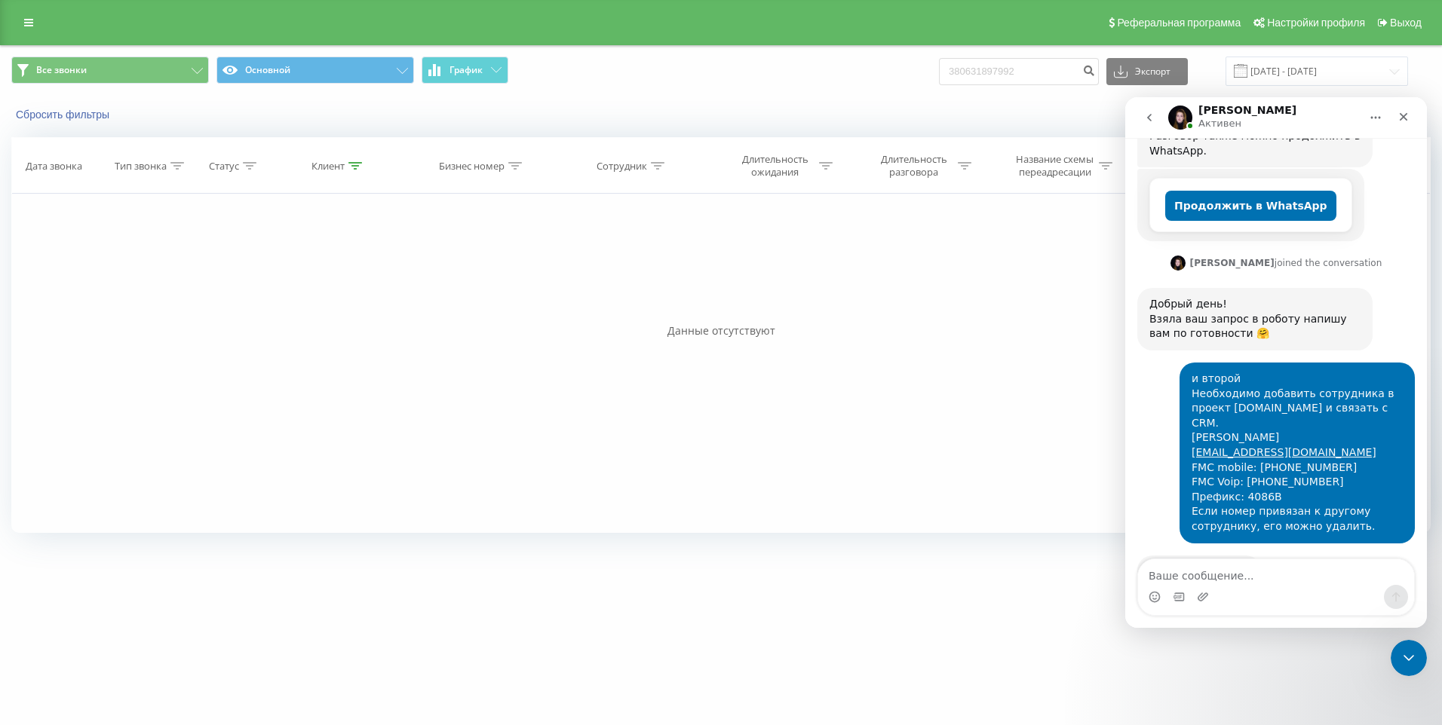
click at [25, 29] on link at bounding box center [28, 22] width 27 height 21
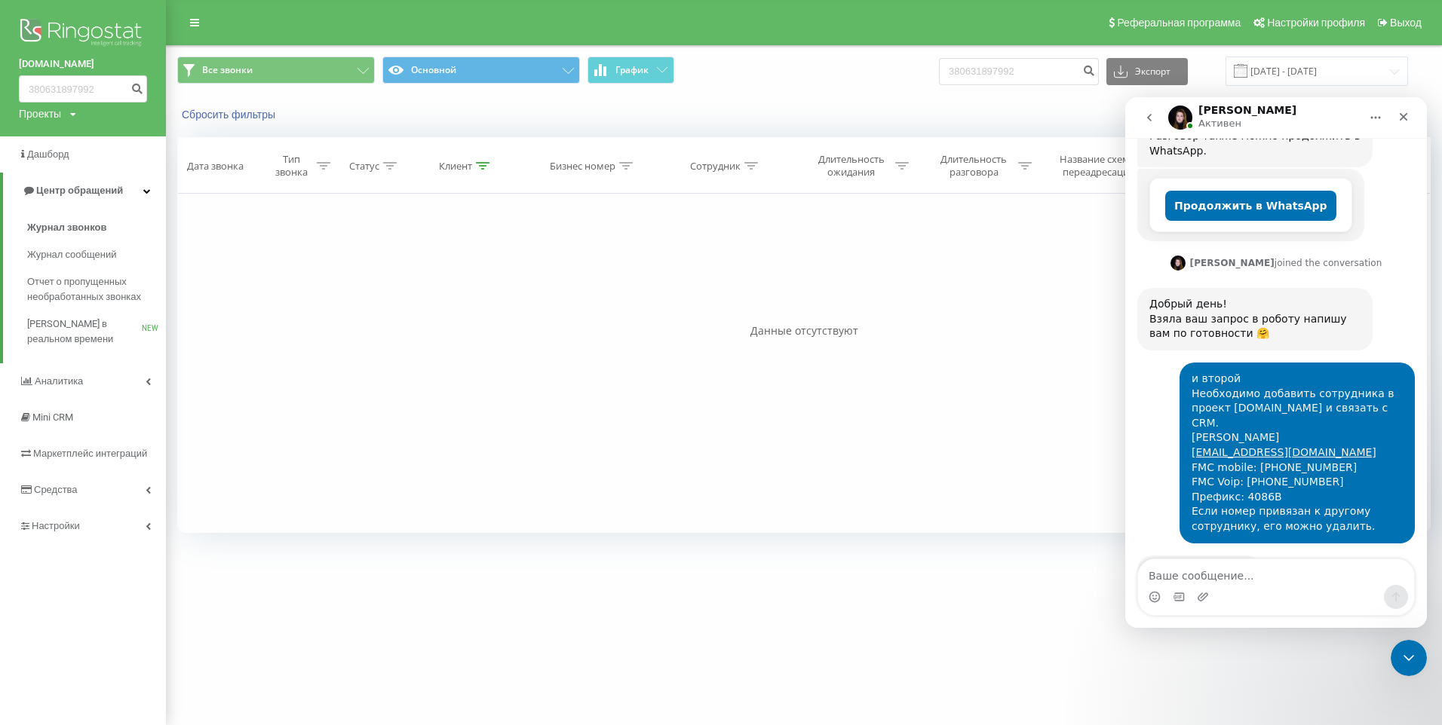
click at [76, 121] on div "Проекты grandcar.kz.sip grandcar.fmc.com grandcar.ua.sip grandcar.fmc.service g…" at bounding box center [47, 113] width 57 height 15
click at [93, 189] on link "grandcar.ua.sip" at bounding box center [76, 194] width 89 height 12
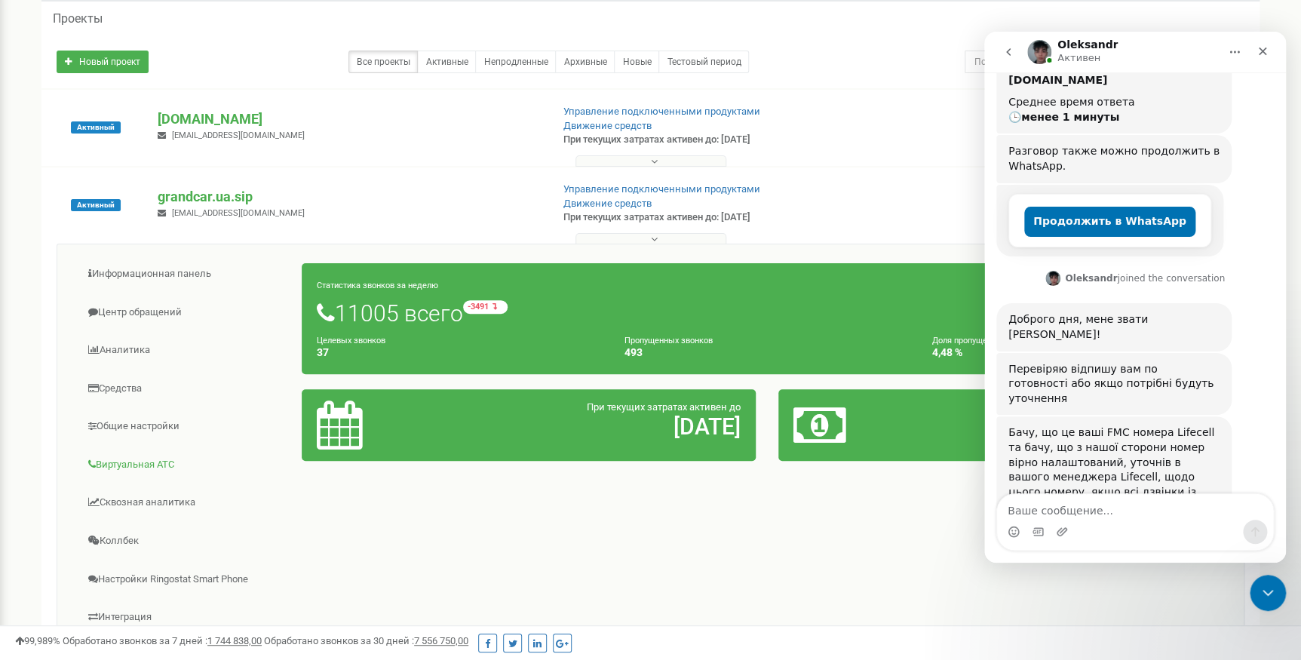
scroll to position [136, 0]
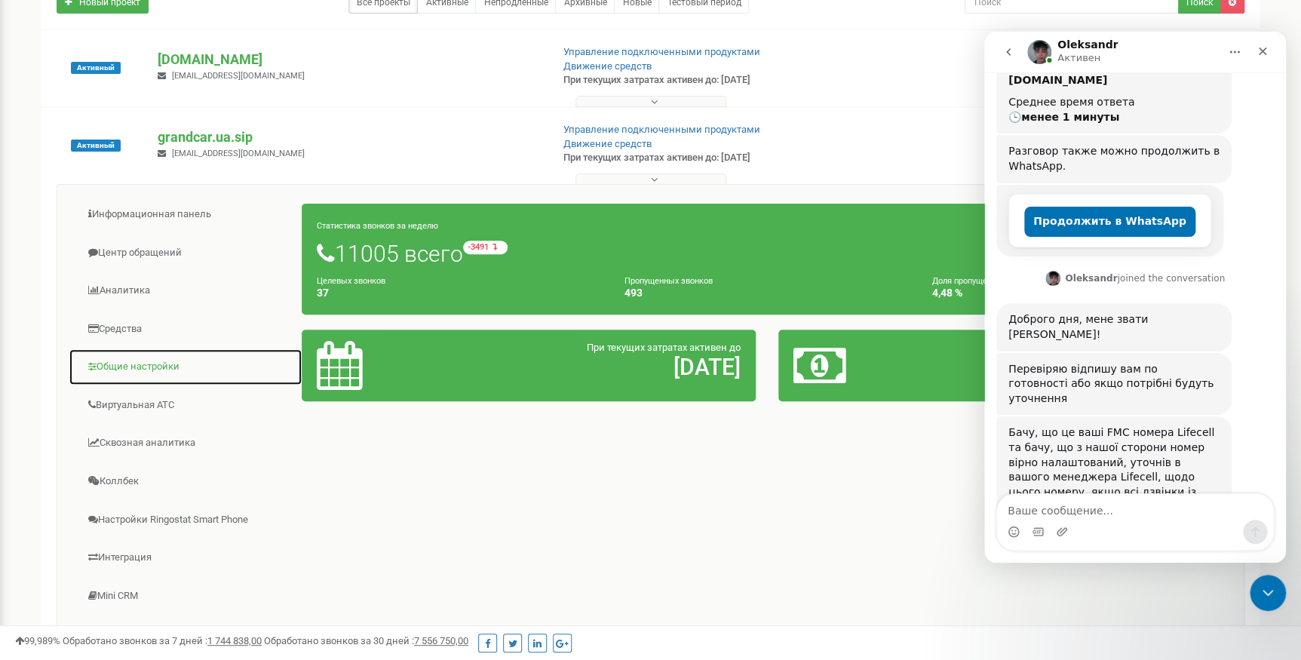
click at [144, 367] on link "Общие настройки" at bounding box center [186, 366] width 234 height 37
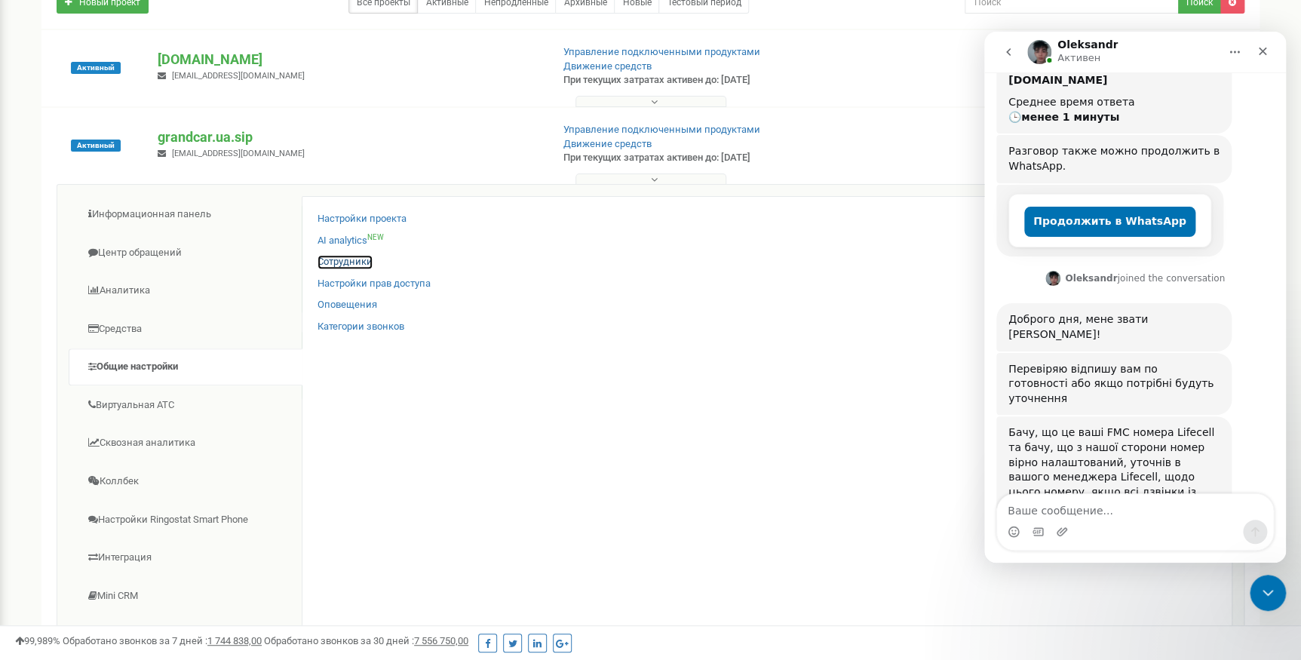
click at [361, 265] on link "Сотрудники" at bounding box center [344, 262] width 55 height 14
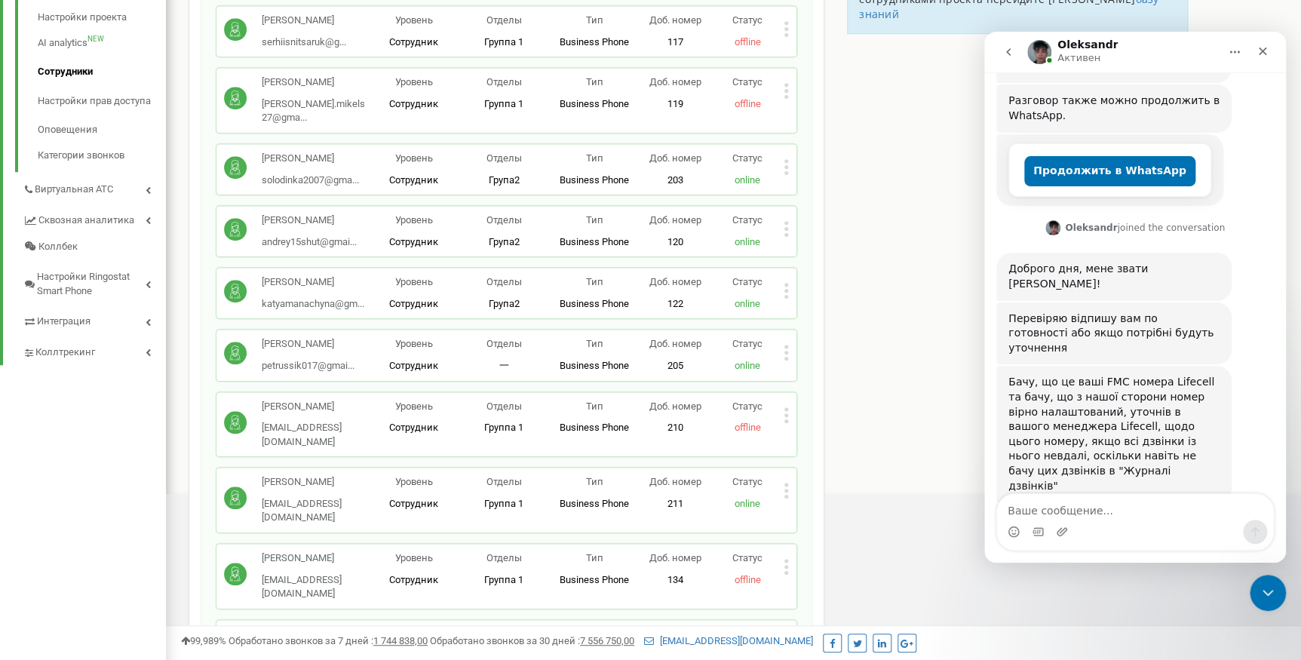
scroll to position [345, 0]
